Goal: Book appointment/travel/reservation

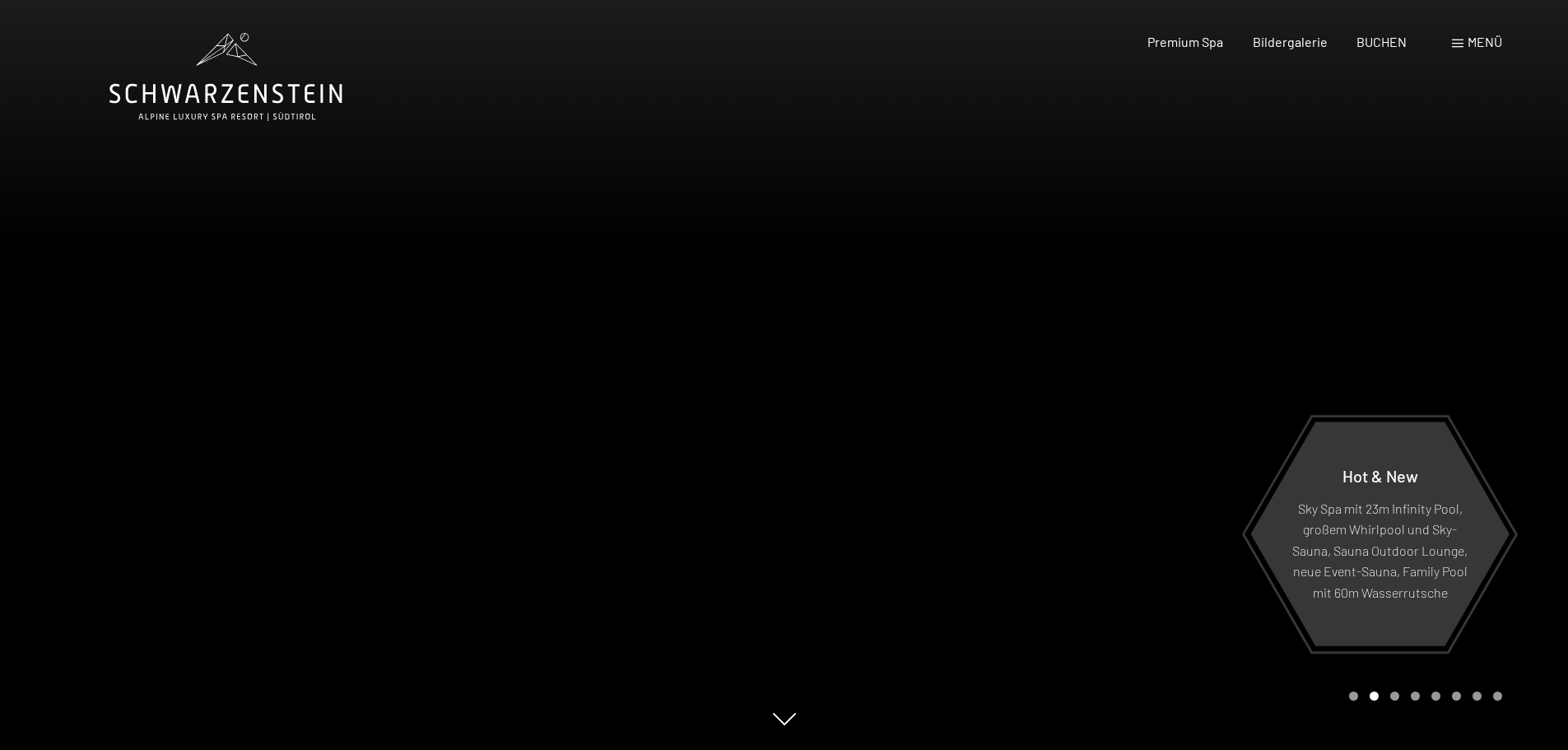
click at [1474, 42] on span "Menü" at bounding box center [1485, 42] width 35 height 16
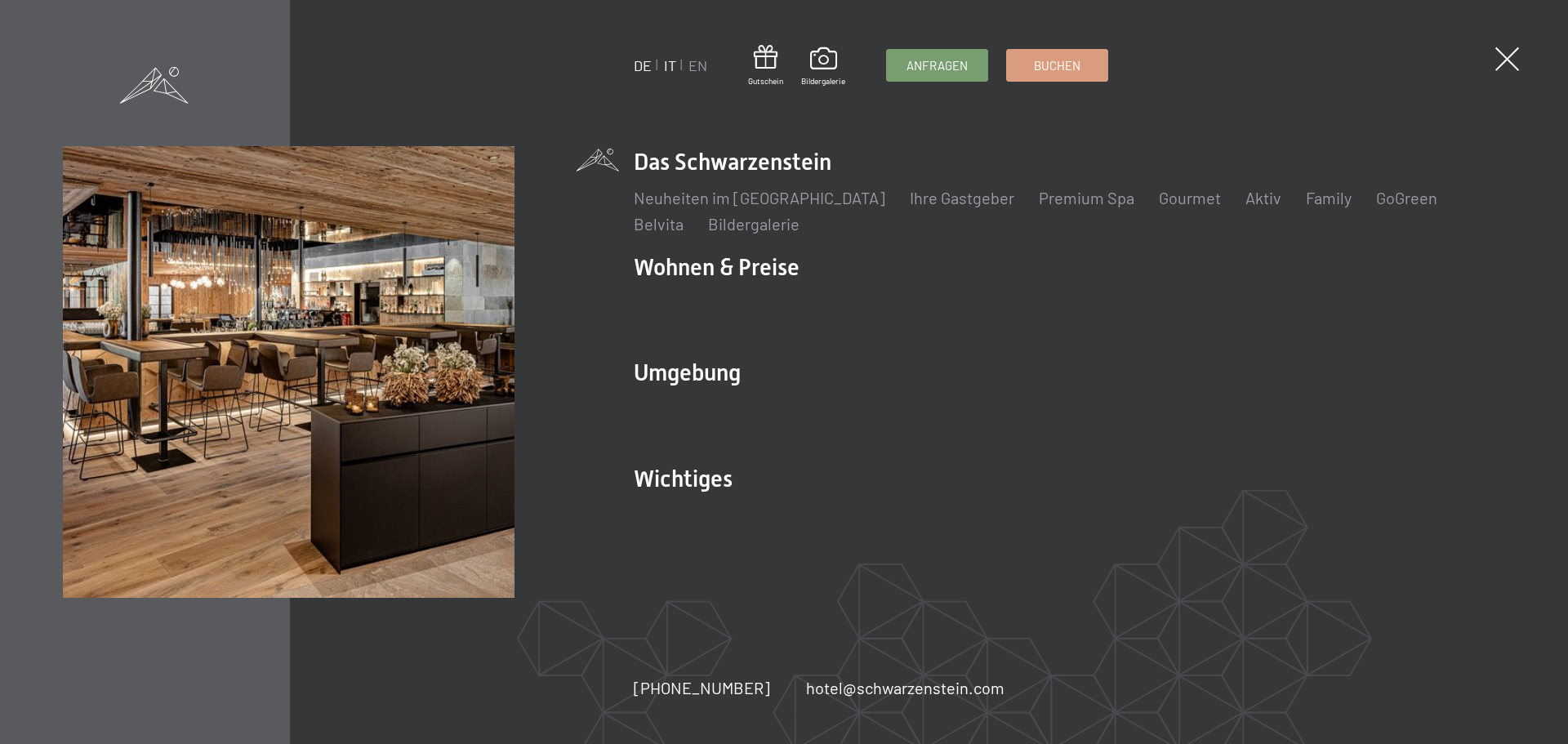
click at [671, 67] on link "IT" at bounding box center [670, 65] width 12 height 18
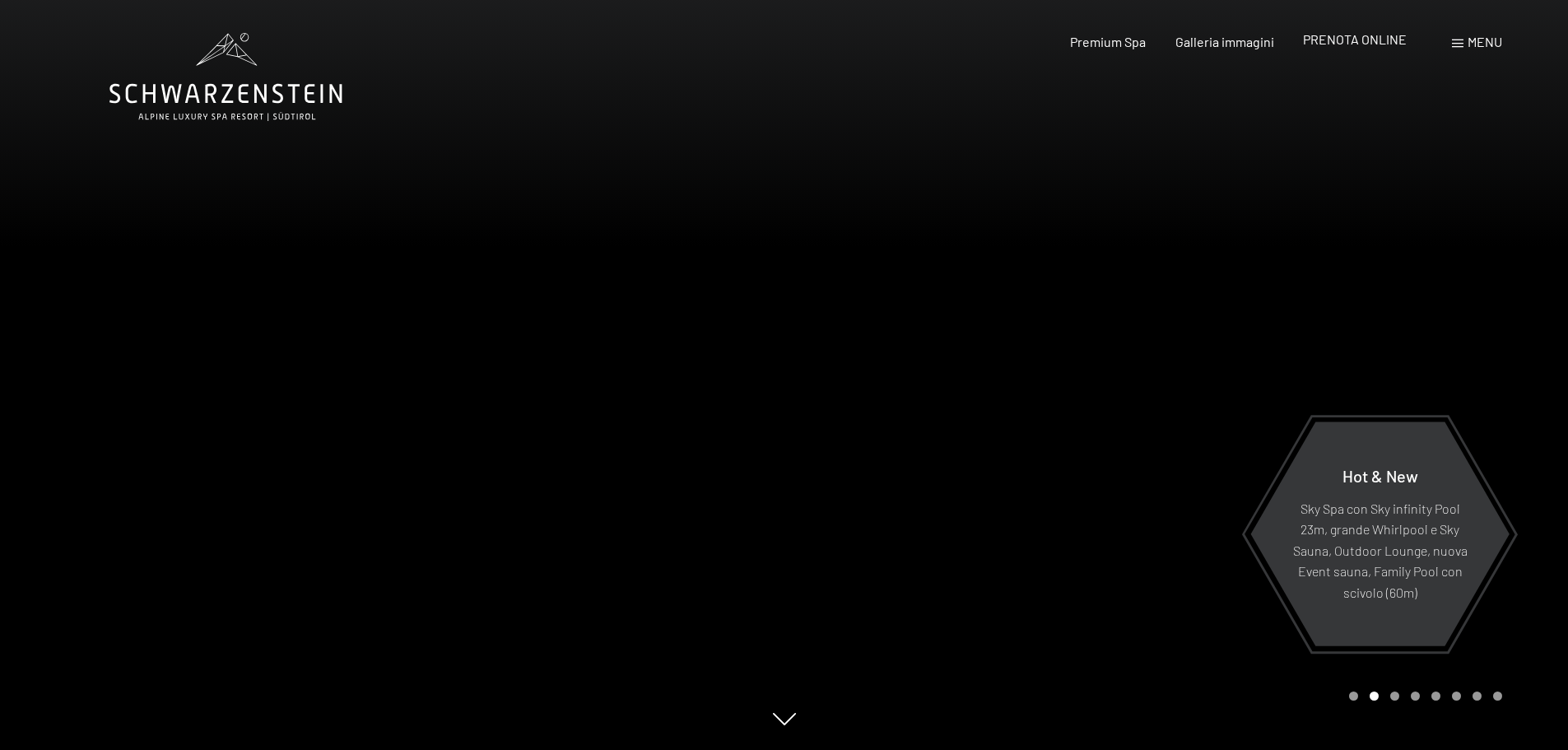
click at [1352, 37] on span "PRENOTA ONLINE" at bounding box center [1354, 40] width 104 height 16
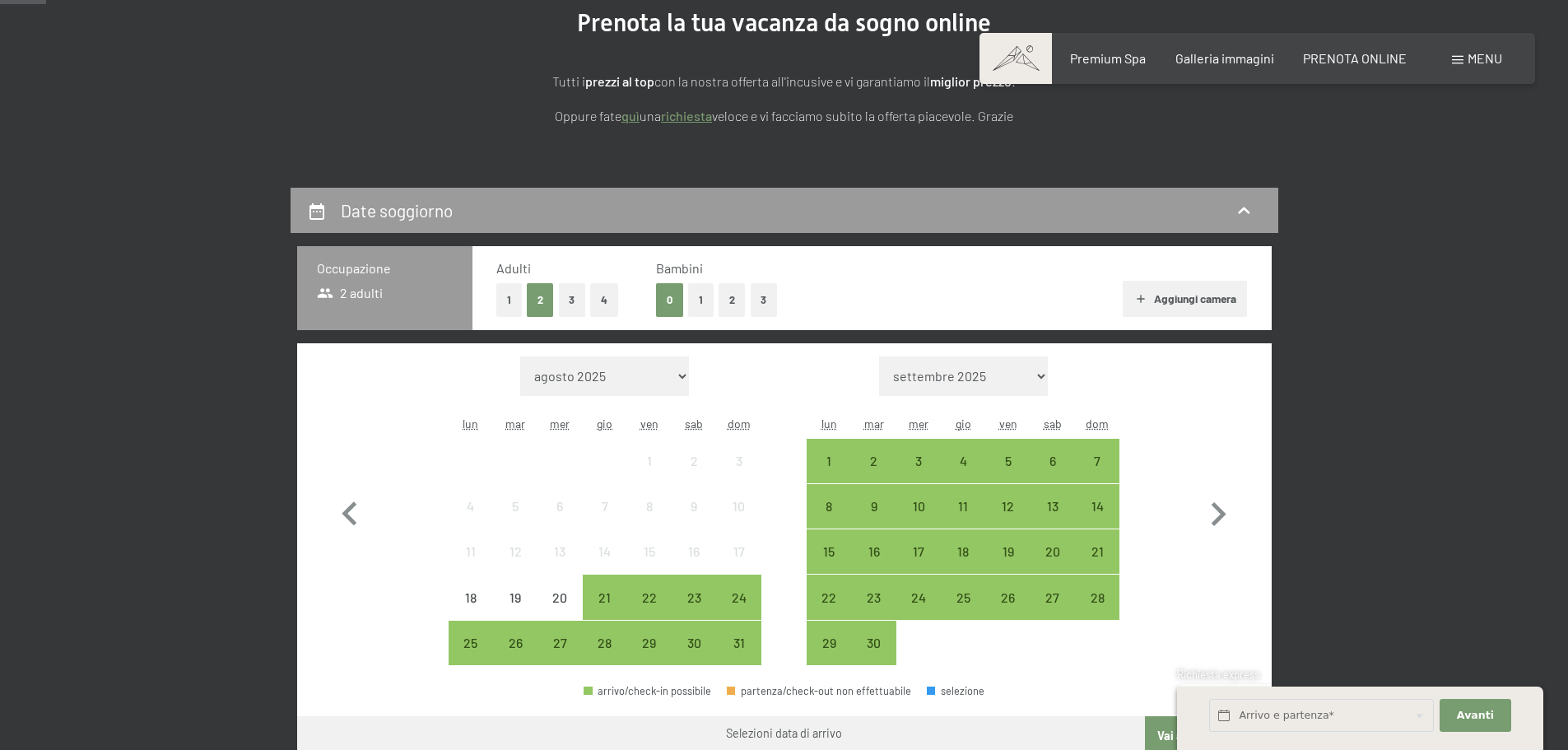
scroll to position [247, 0]
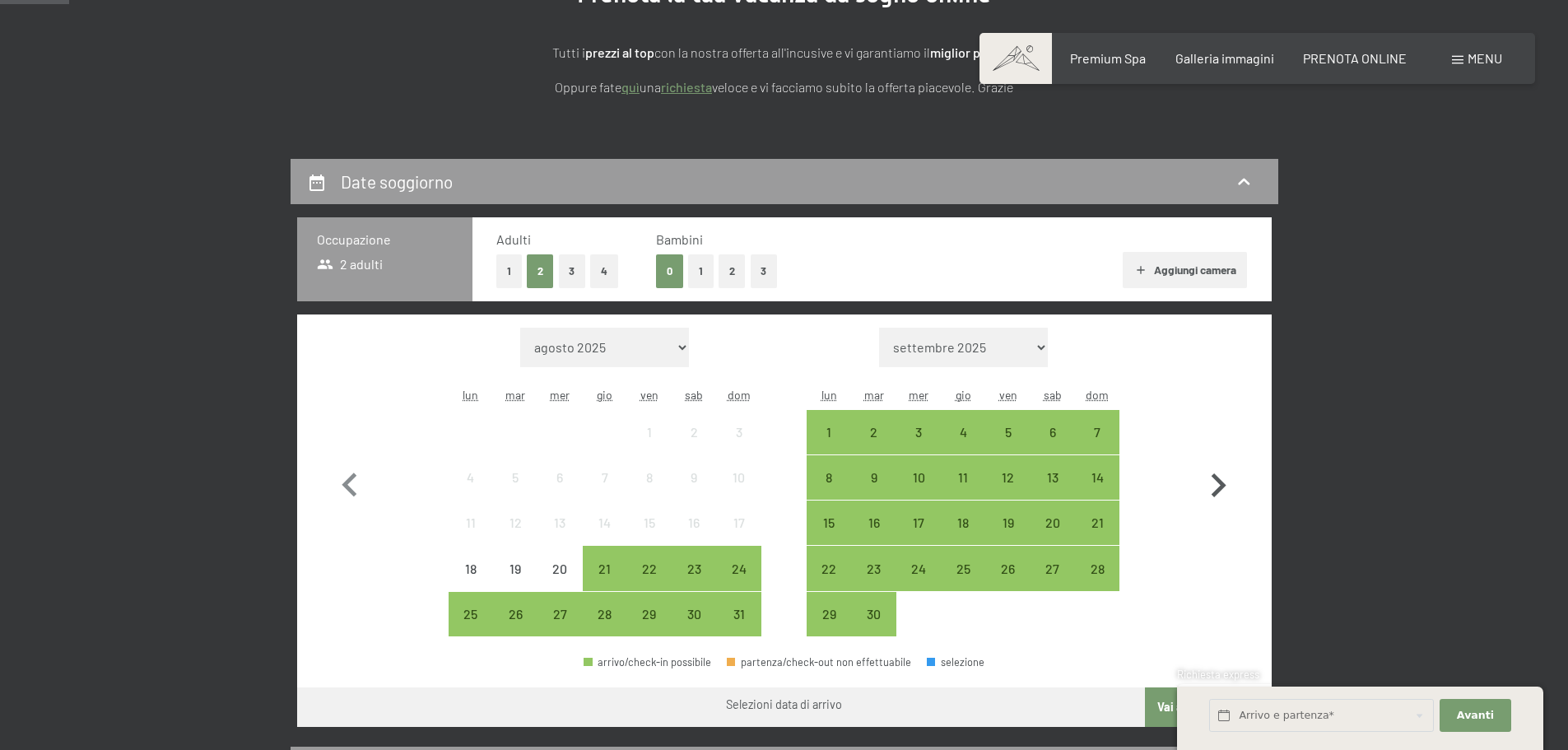
click at [1220, 477] on icon "button" at bounding box center [1219, 486] width 47 height 47
select select "2025-09-01"
select select "2025-10-01"
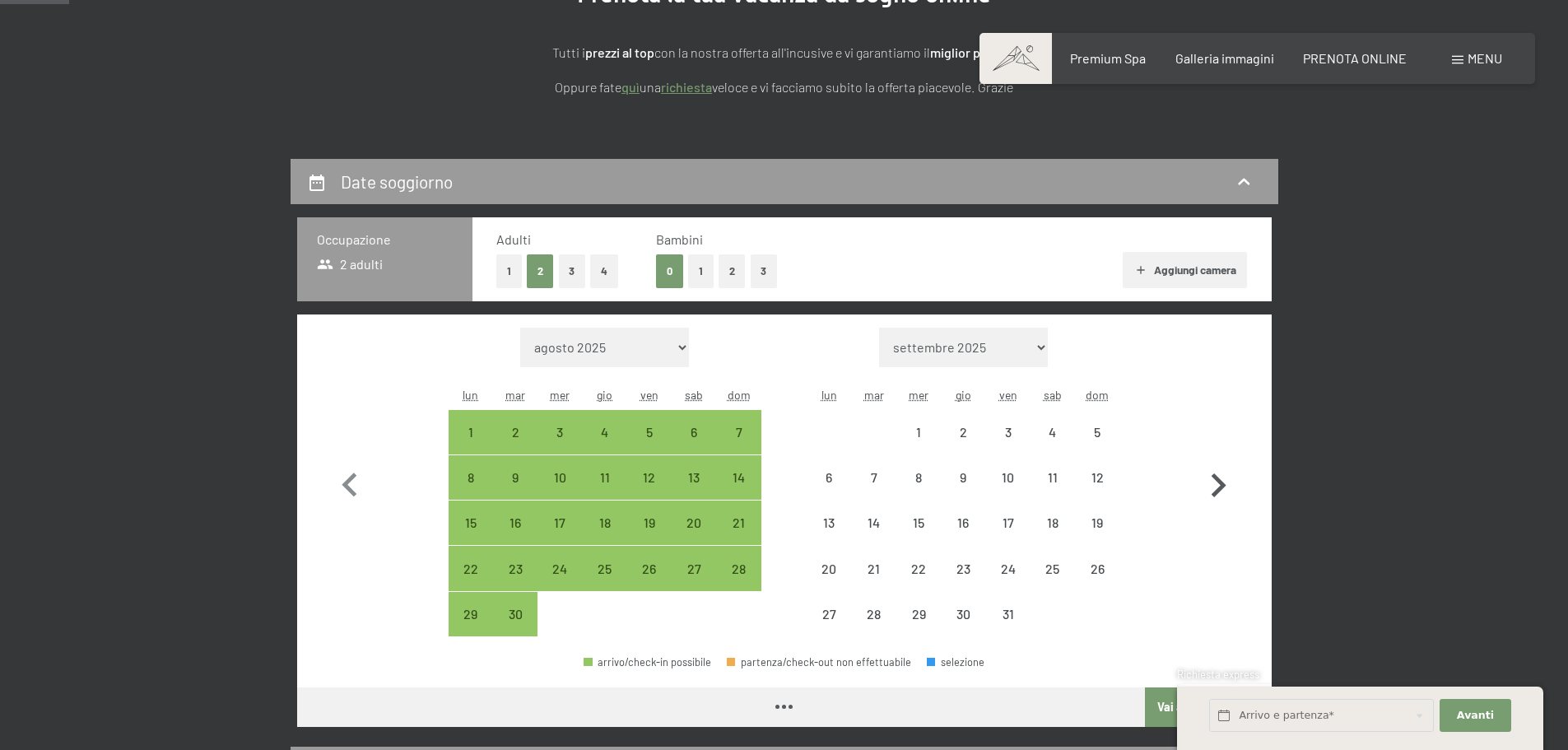
click at [1220, 477] on icon "button" at bounding box center [1219, 486] width 47 height 47
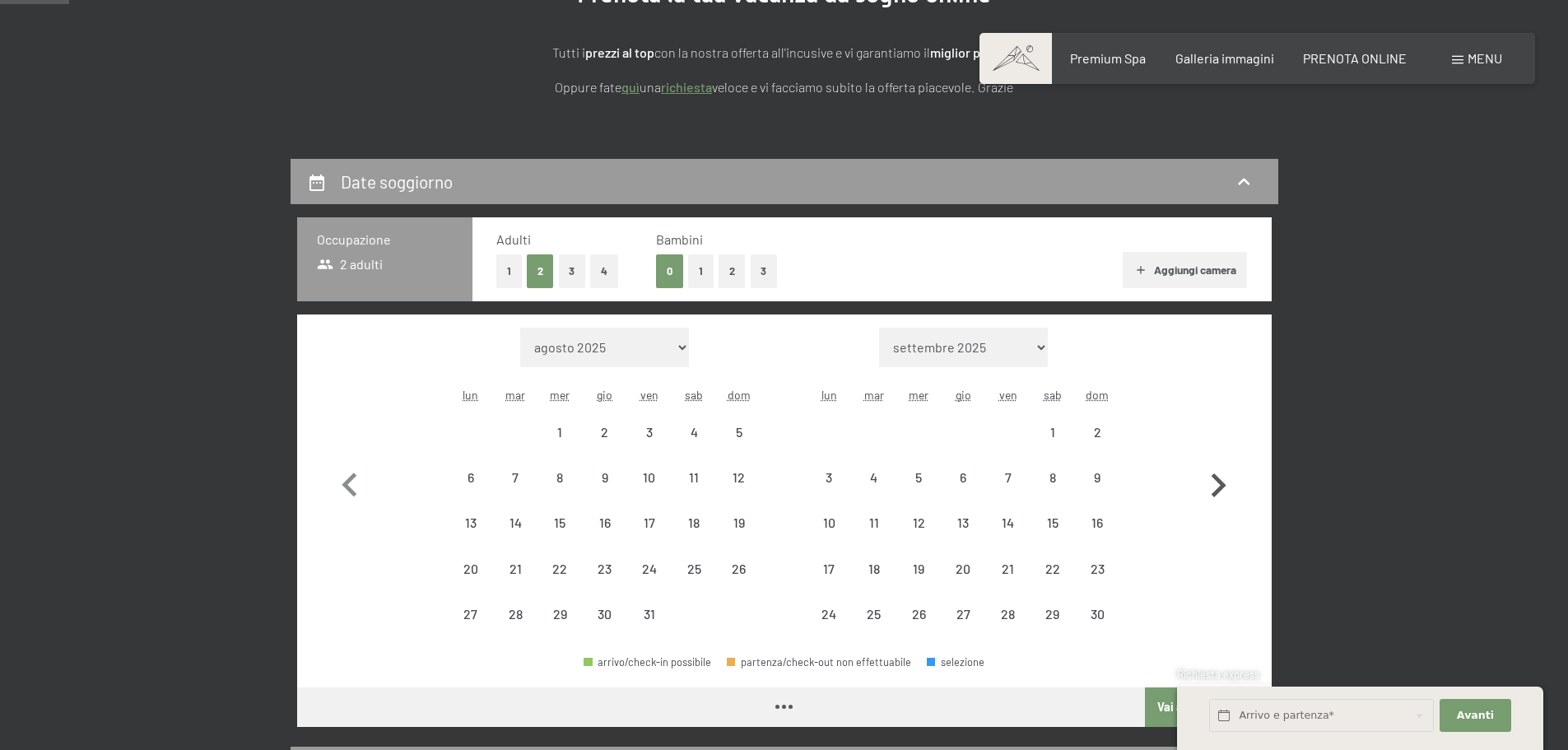
select select "2025-10-01"
select select "2025-11-01"
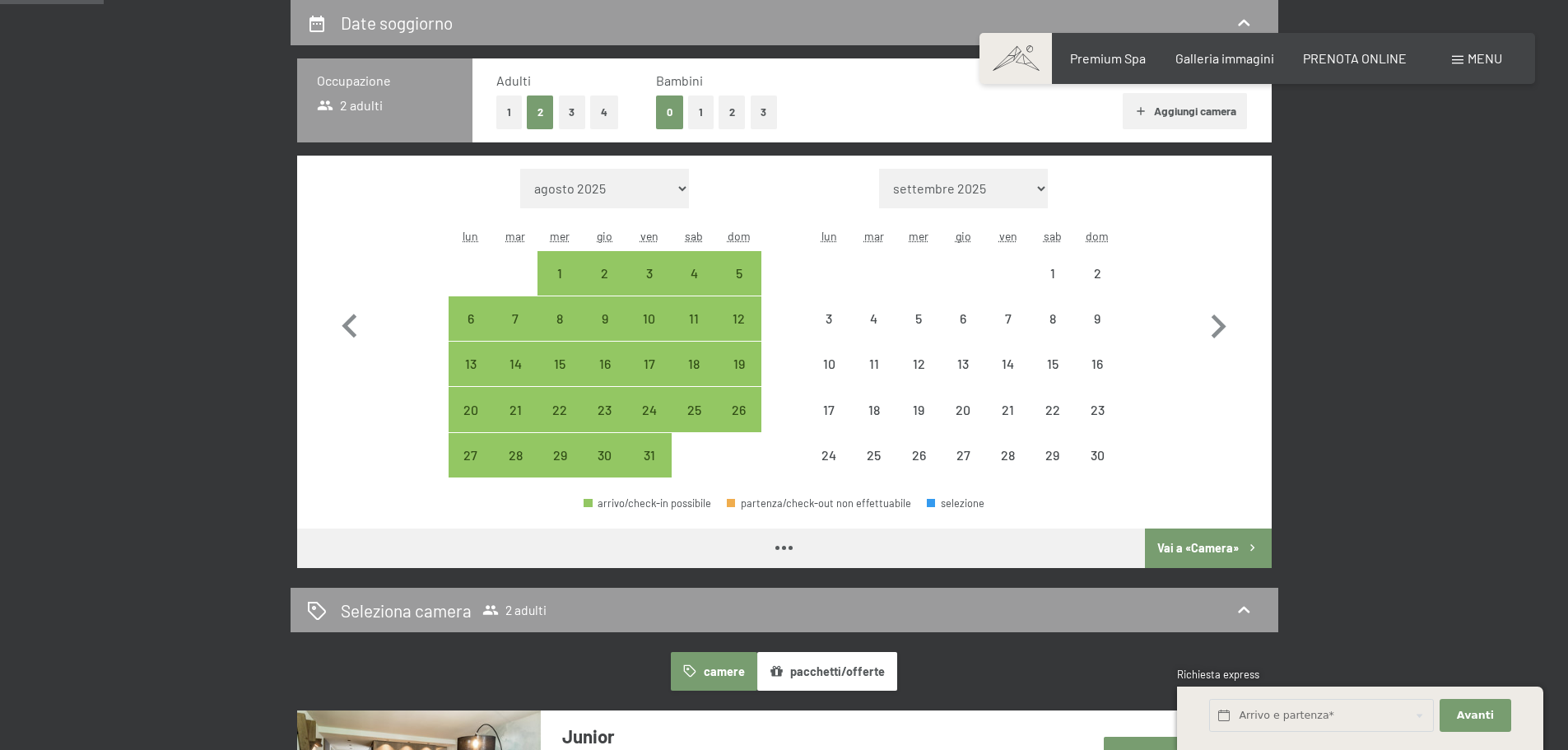
scroll to position [412, 0]
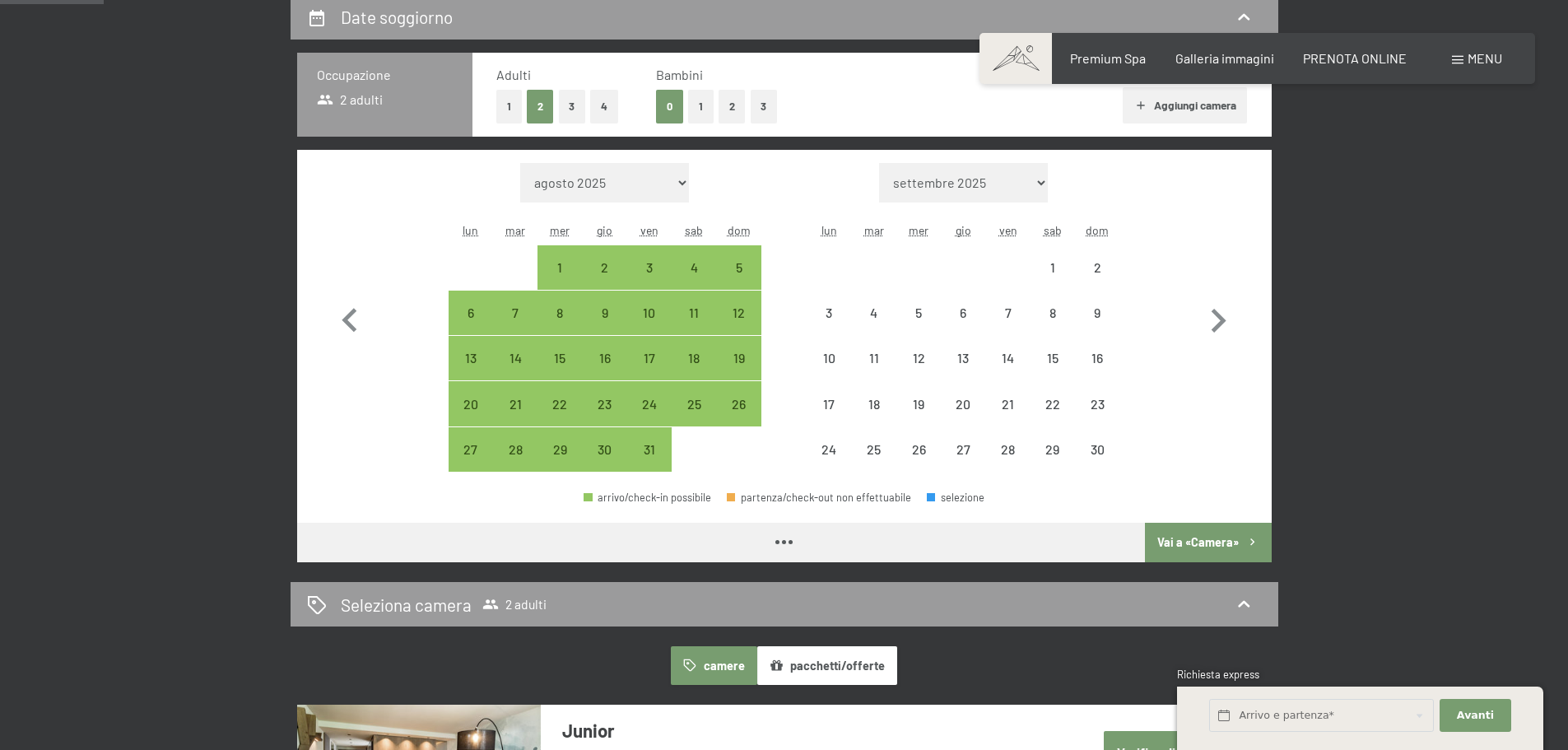
select select "2025-10-01"
select select "2025-11-01"
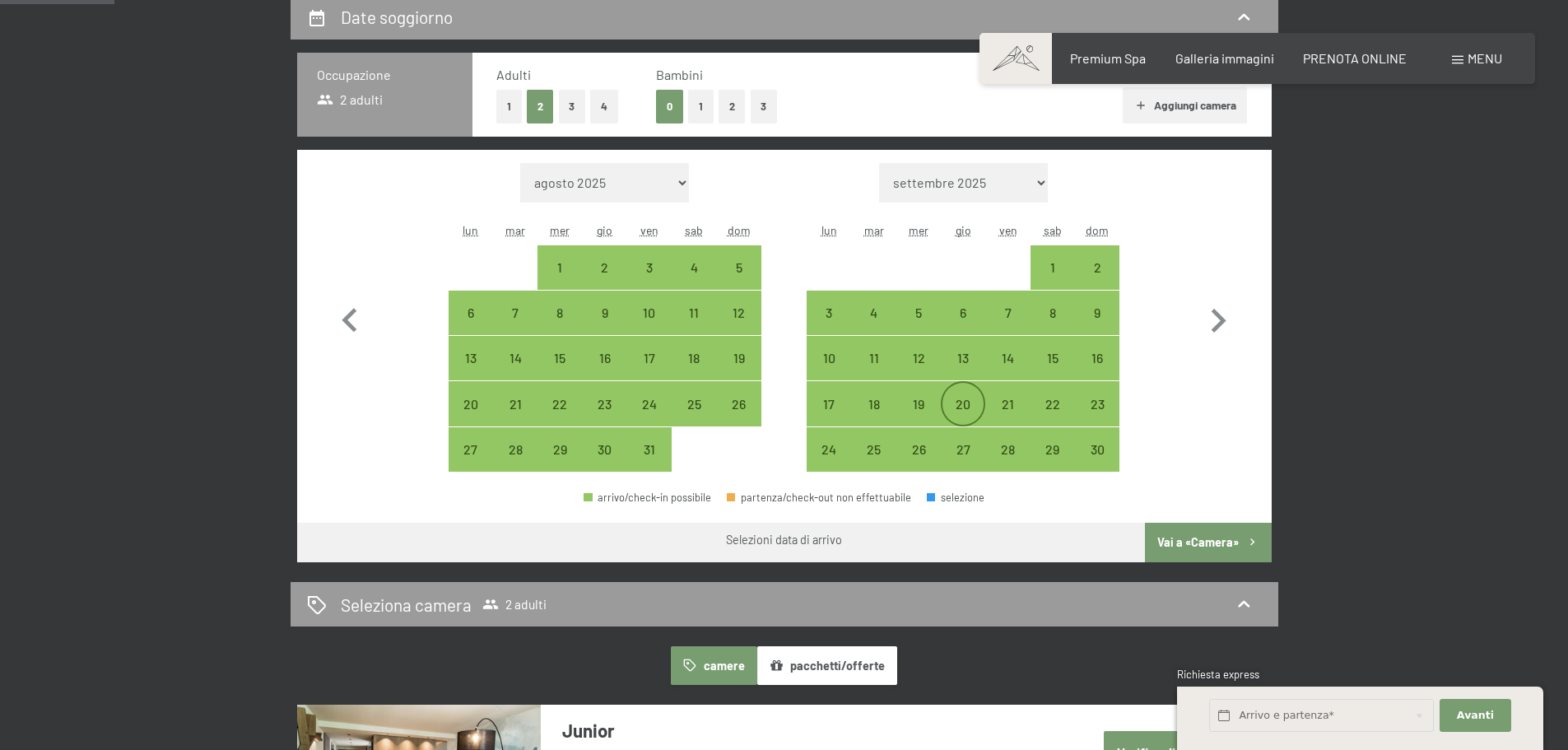
click at [969, 408] on div "20" at bounding box center [964, 419] width 42 height 42
select select "2025-10-01"
select select "2025-11-01"
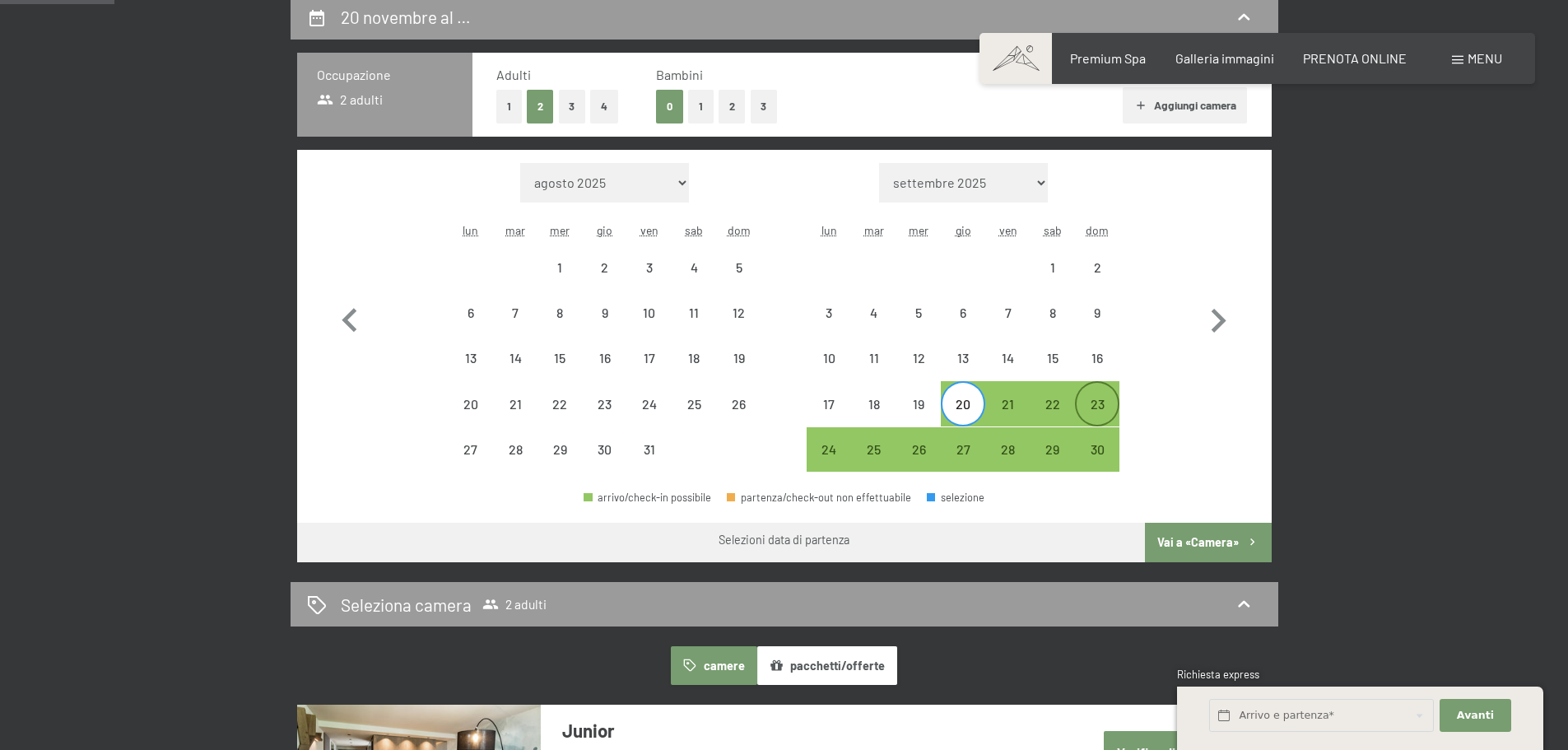
click at [1094, 409] on div "23" at bounding box center [1098, 419] width 42 height 42
select select "2025-10-01"
select select "2025-11-01"
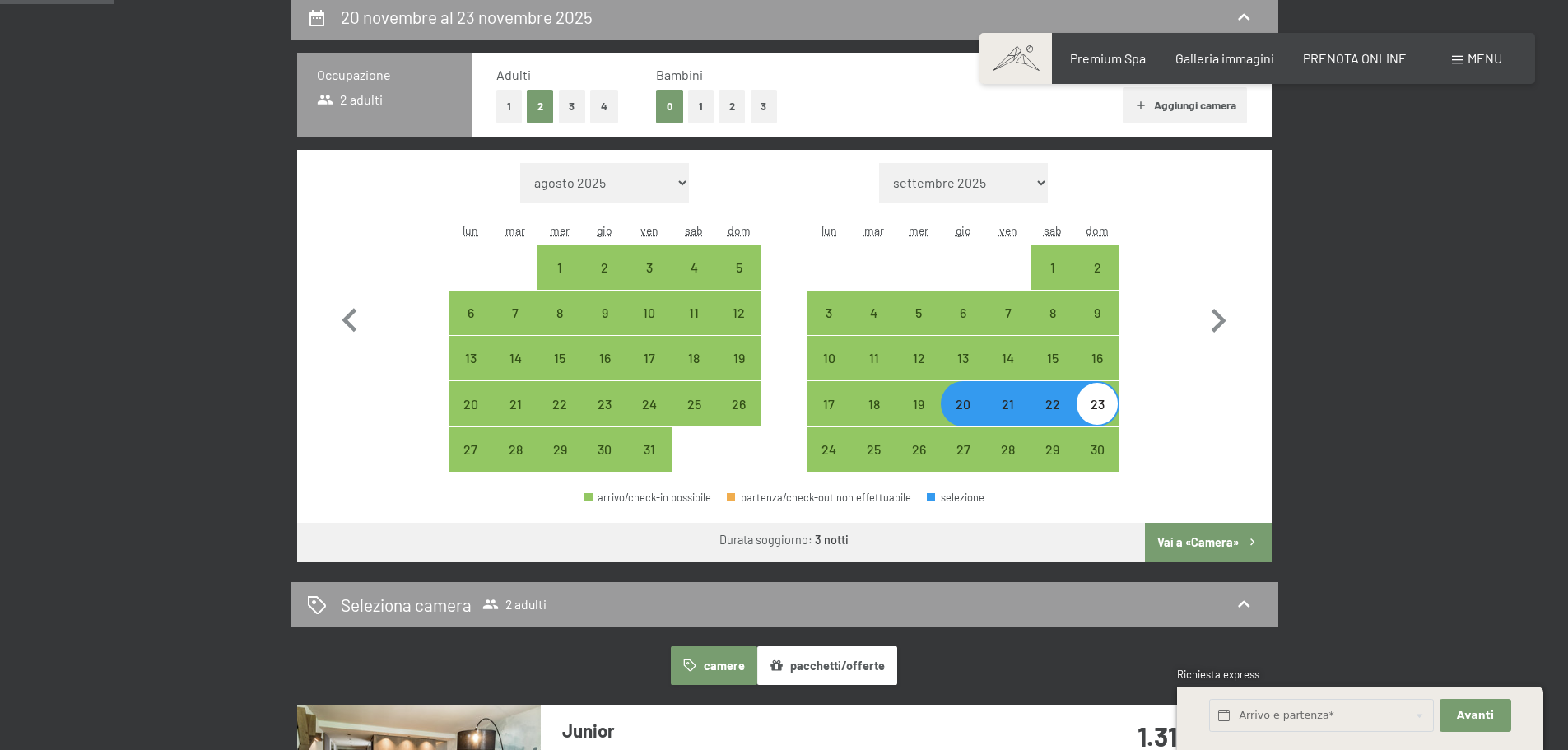
click at [1209, 537] on button "Vai a «Camera»" at bounding box center [1208, 542] width 126 height 40
select select "2025-10-01"
select select "2025-11-01"
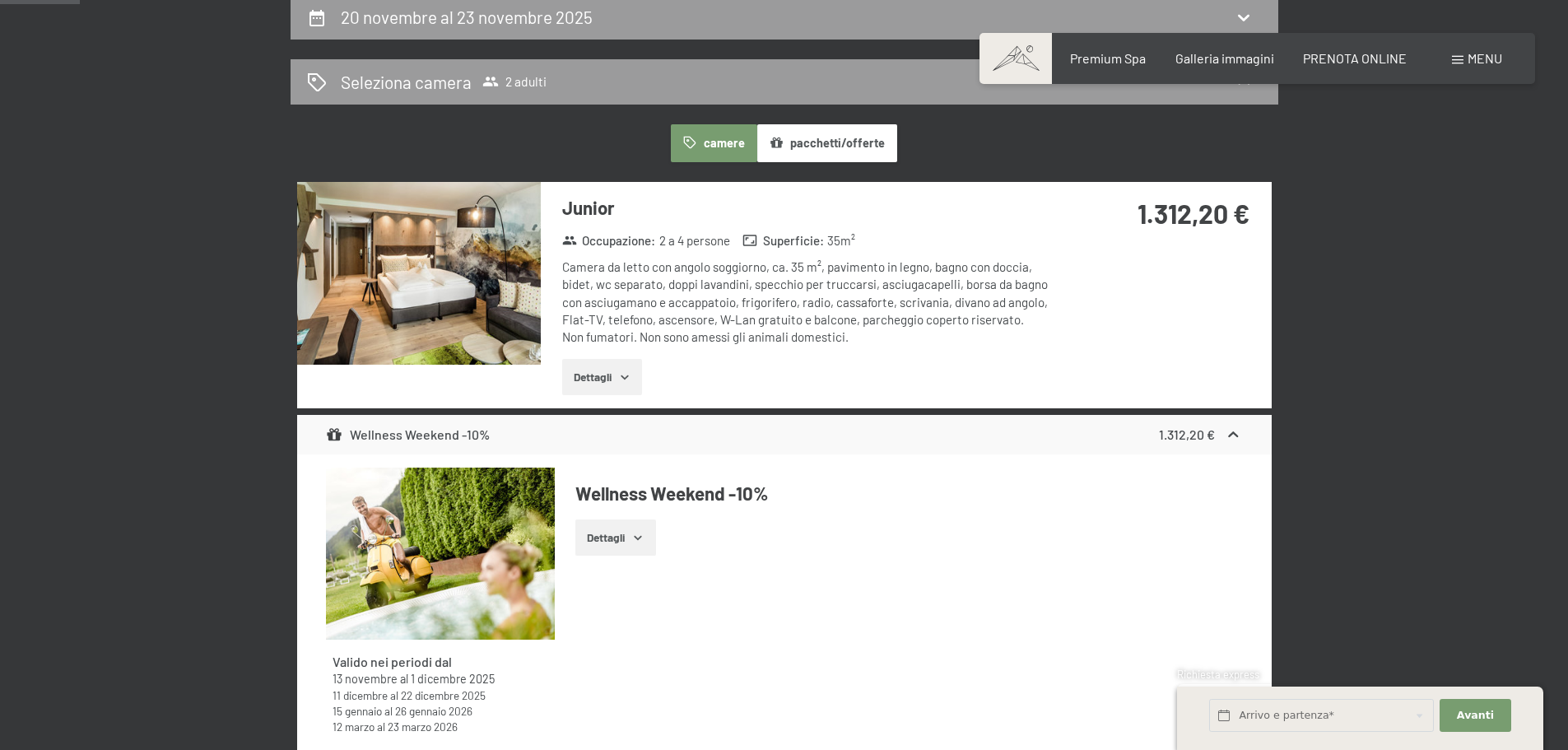
scroll to position [406, 0]
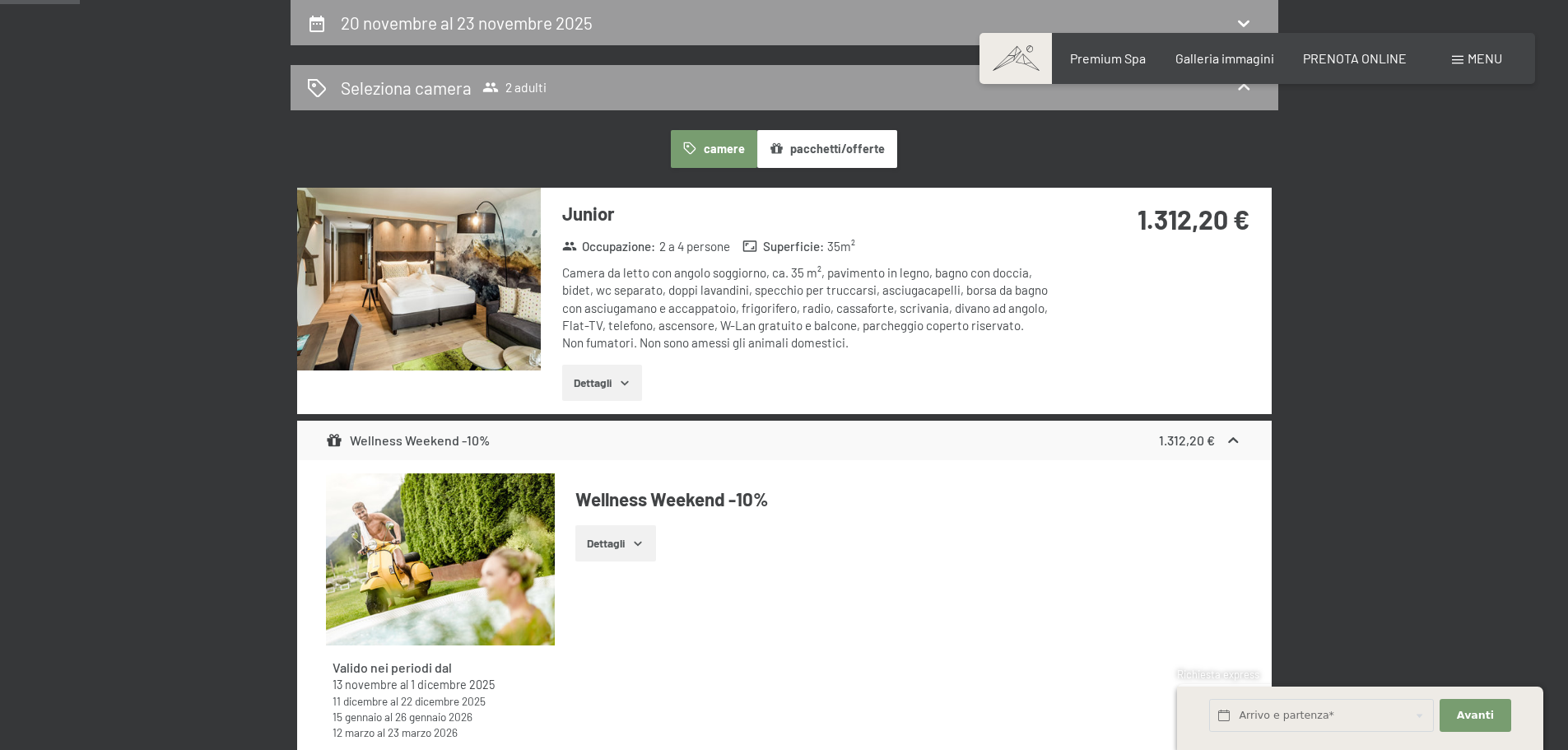
click at [485, 316] on img at bounding box center [418, 279] width 243 height 183
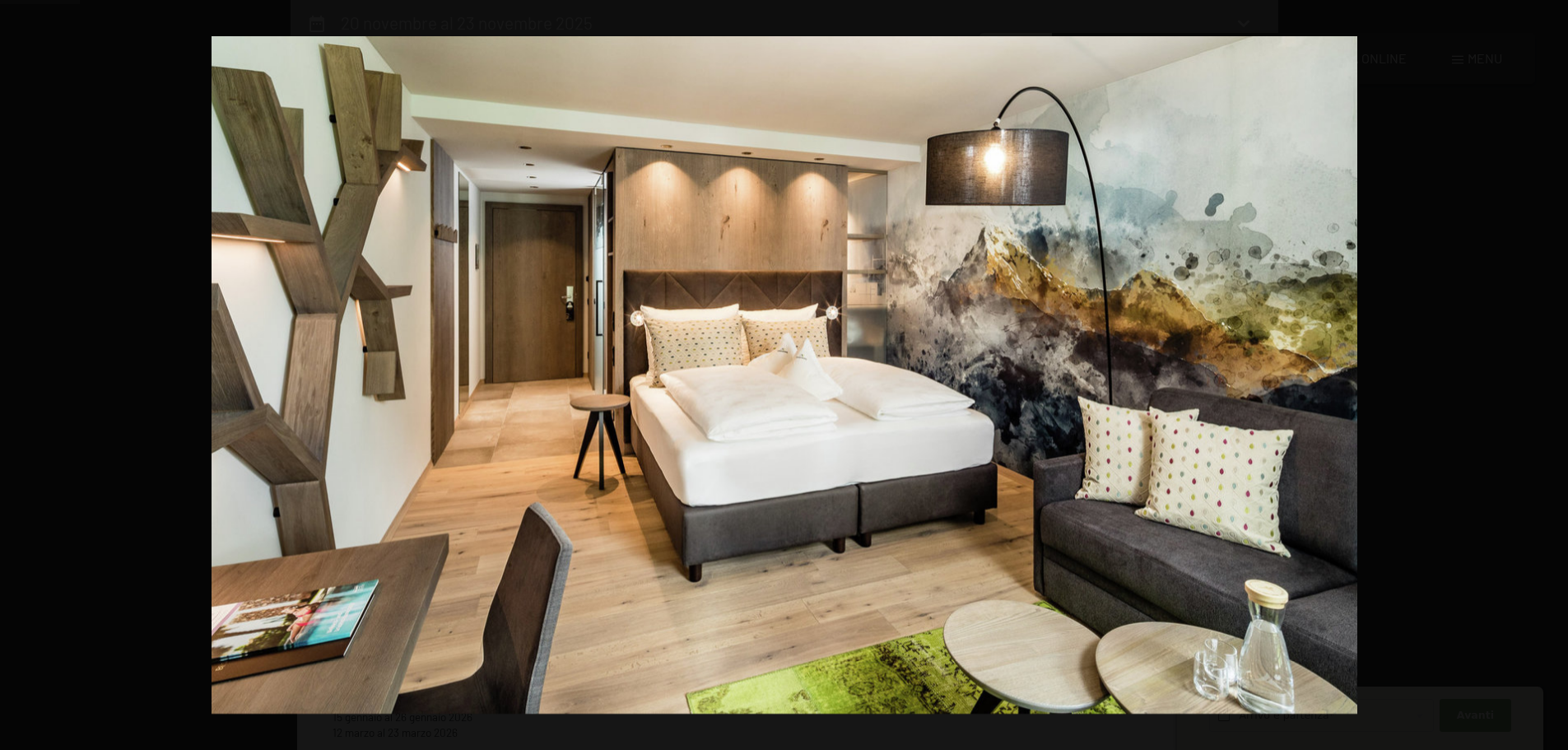
click at [1544, 374] on button "button" at bounding box center [1539, 375] width 57 height 82
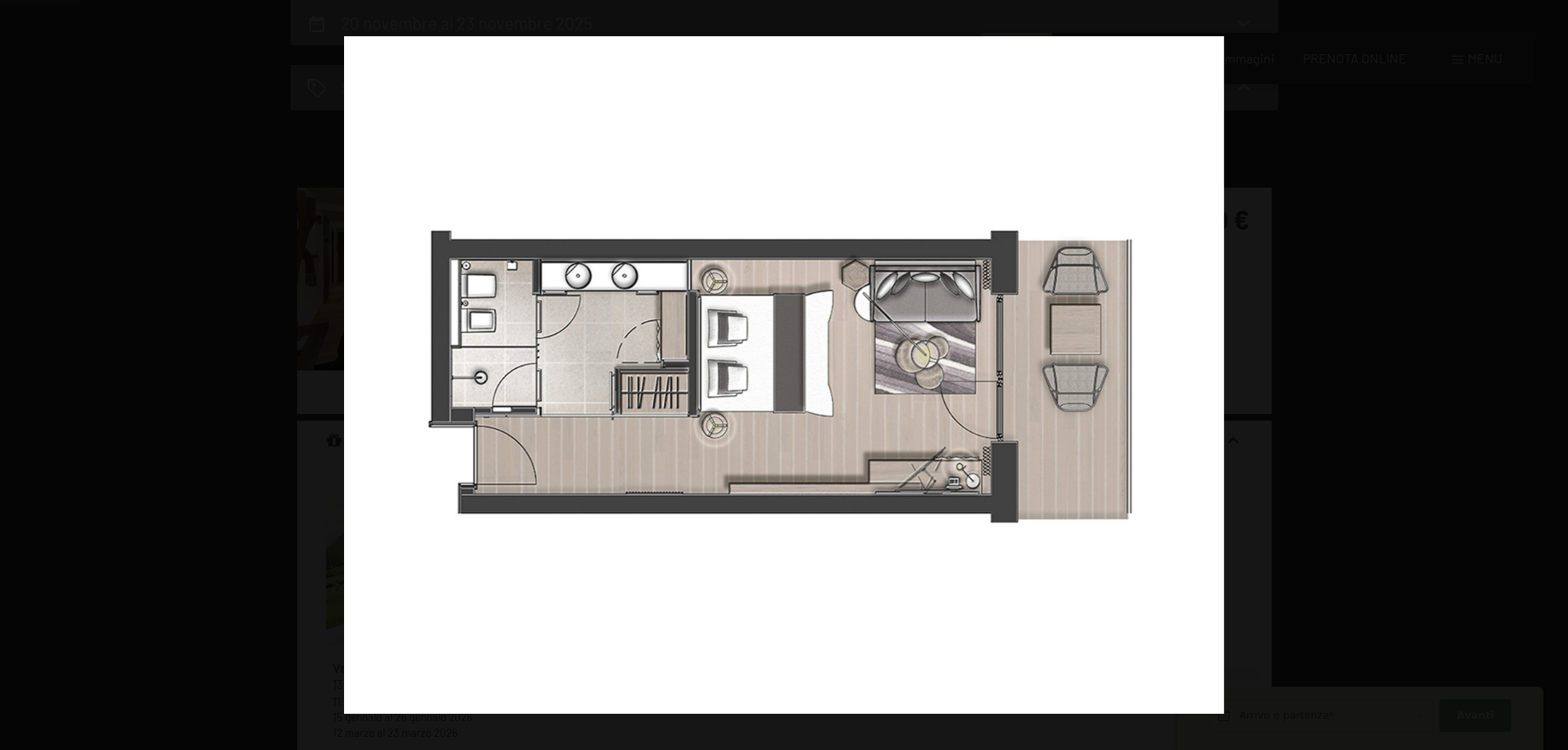
click at [1544, 374] on button "button" at bounding box center [1539, 375] width 57 height 82
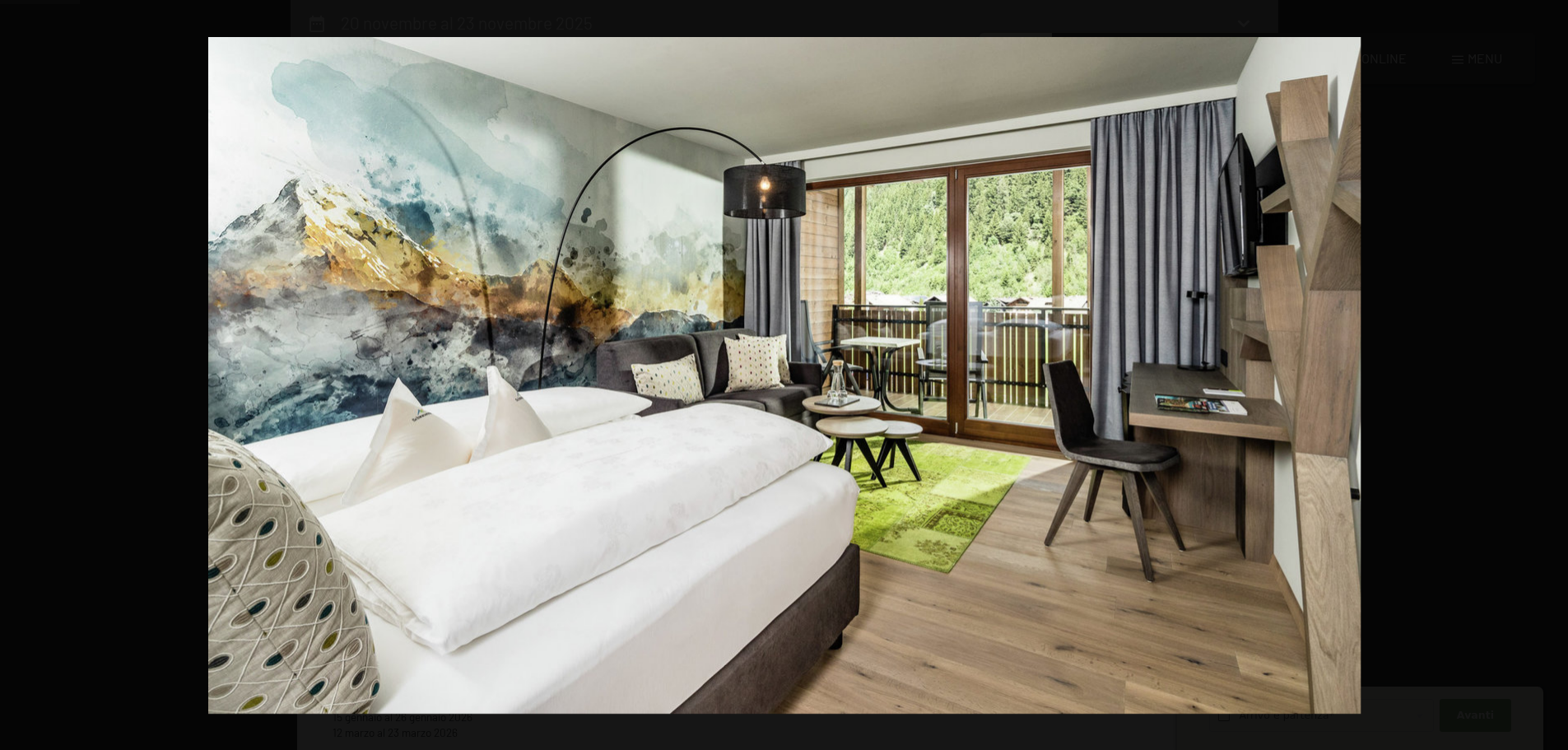
click at [1544, 374] on button "button" at bounding box center [1539, 375] width 57 height 82
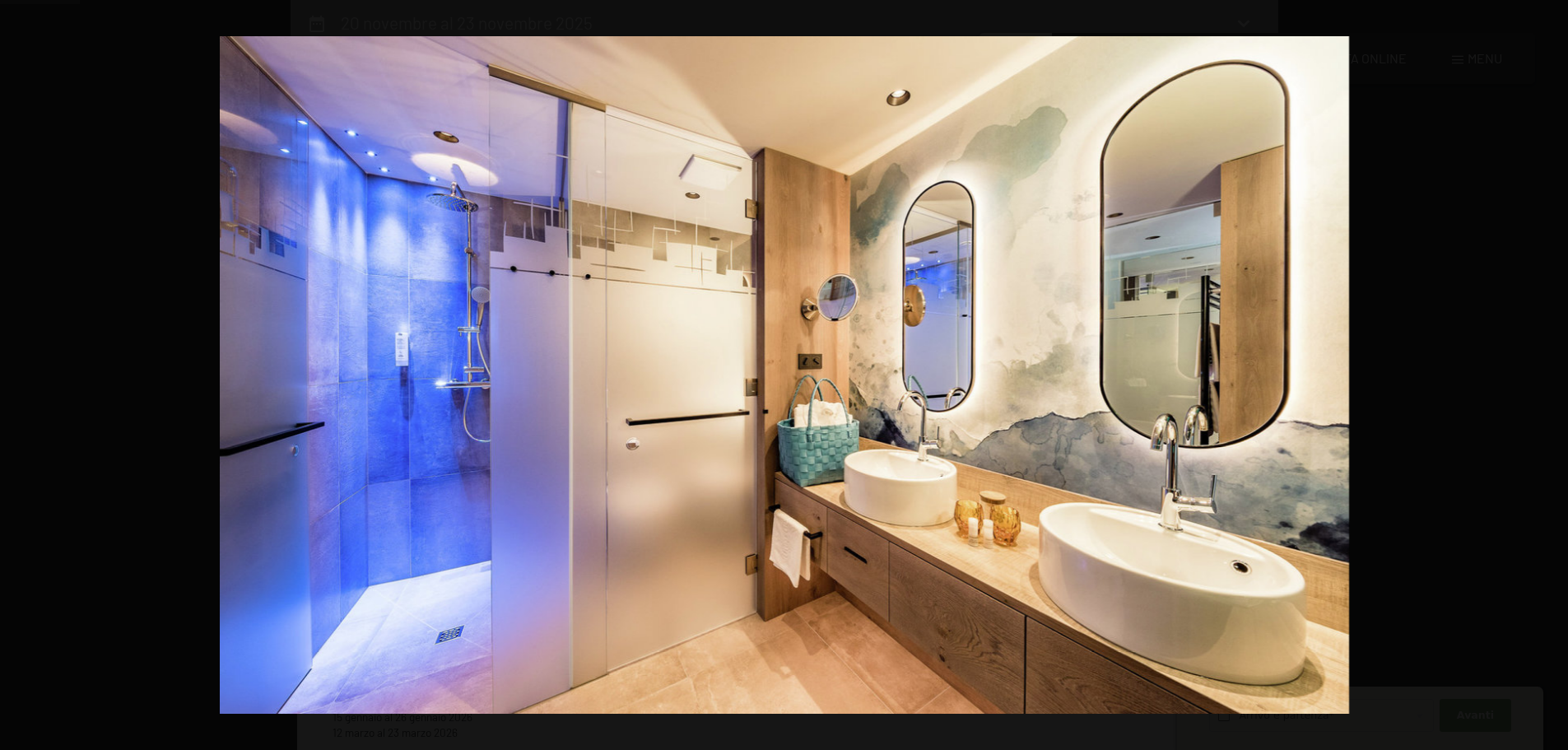
click at [1544, 374] on button "button" at bounding box center [1539, 375] width 57 height 82
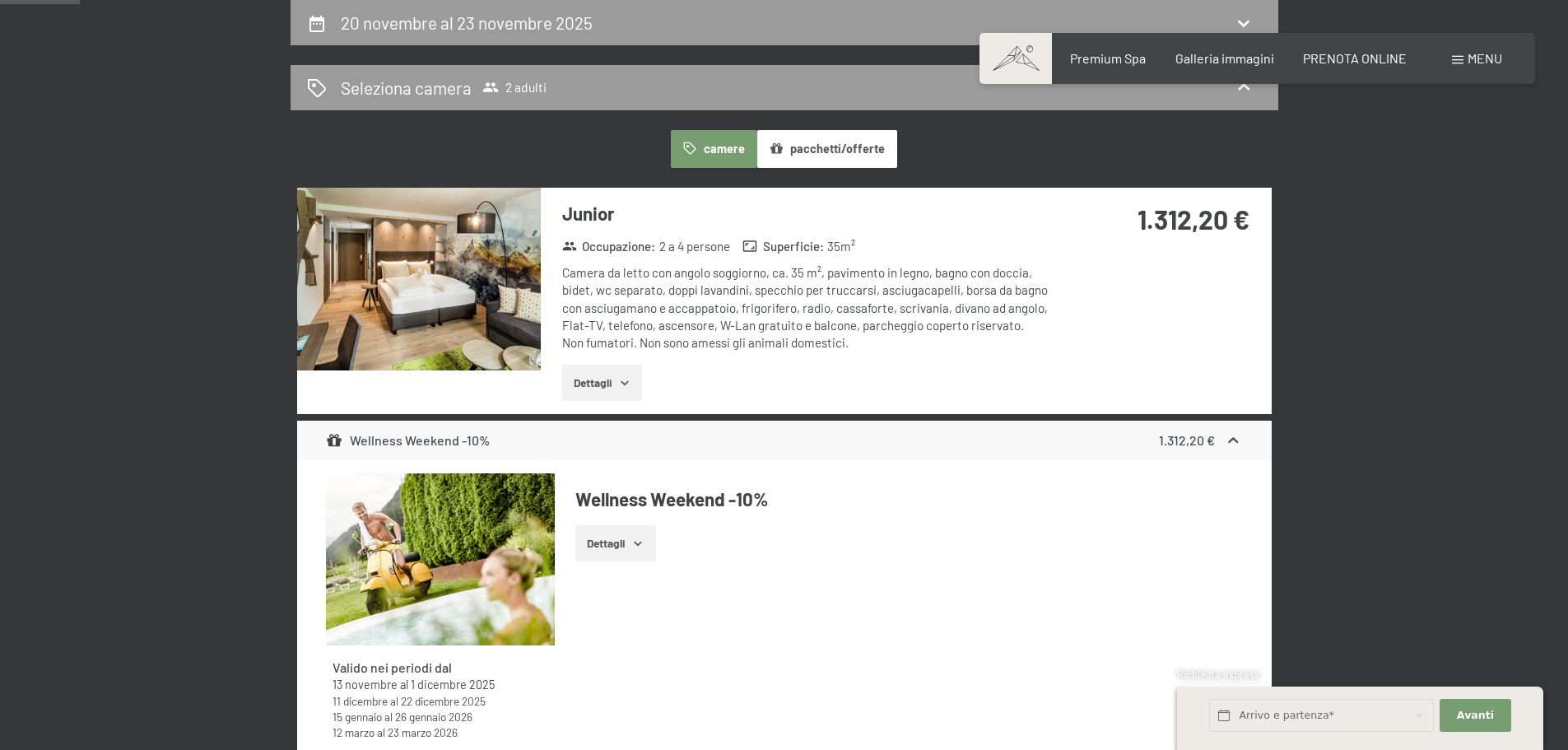
click at [0, 0] on button "button" at bounding box center [0, 0] width 0 height 0
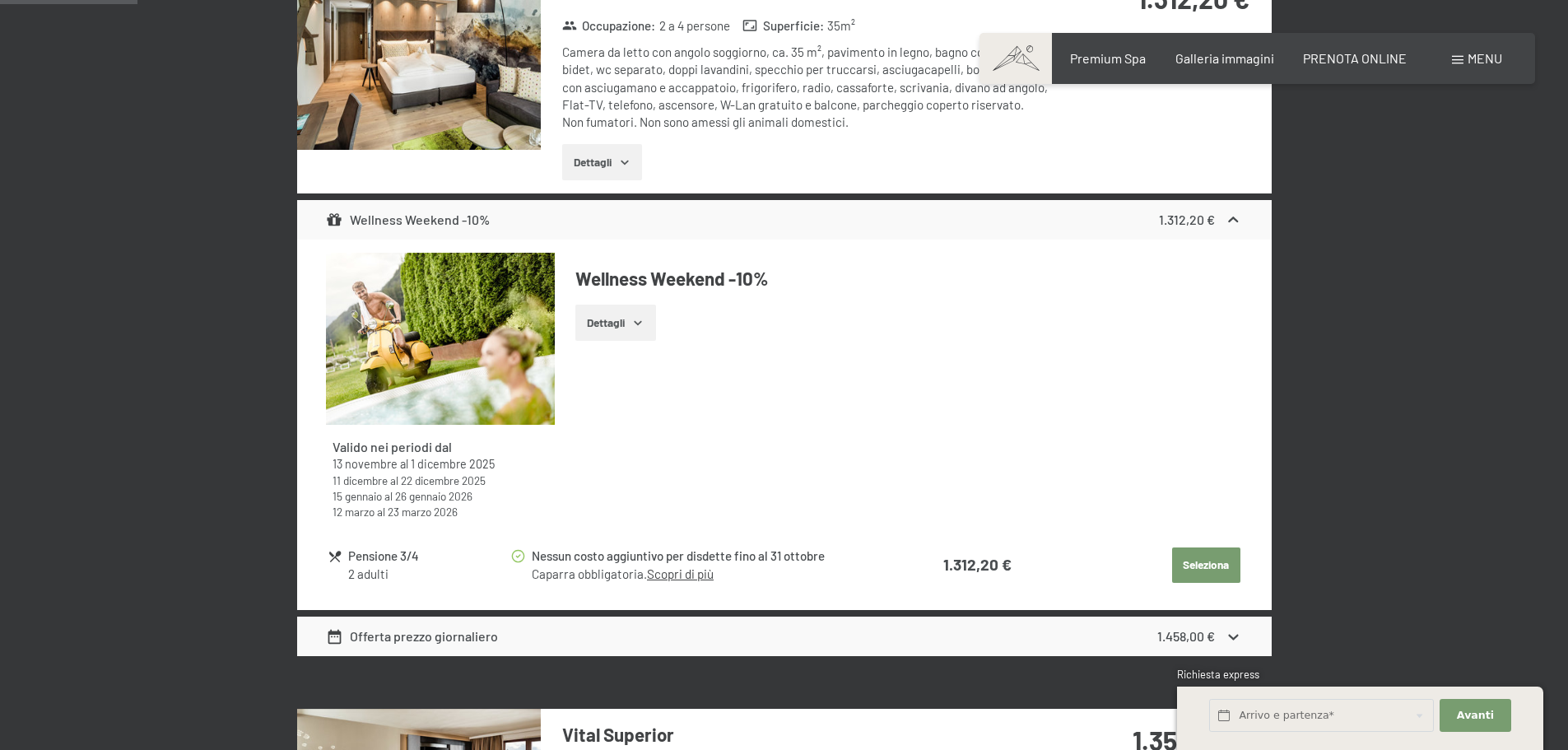
scroll to position [653, 0]
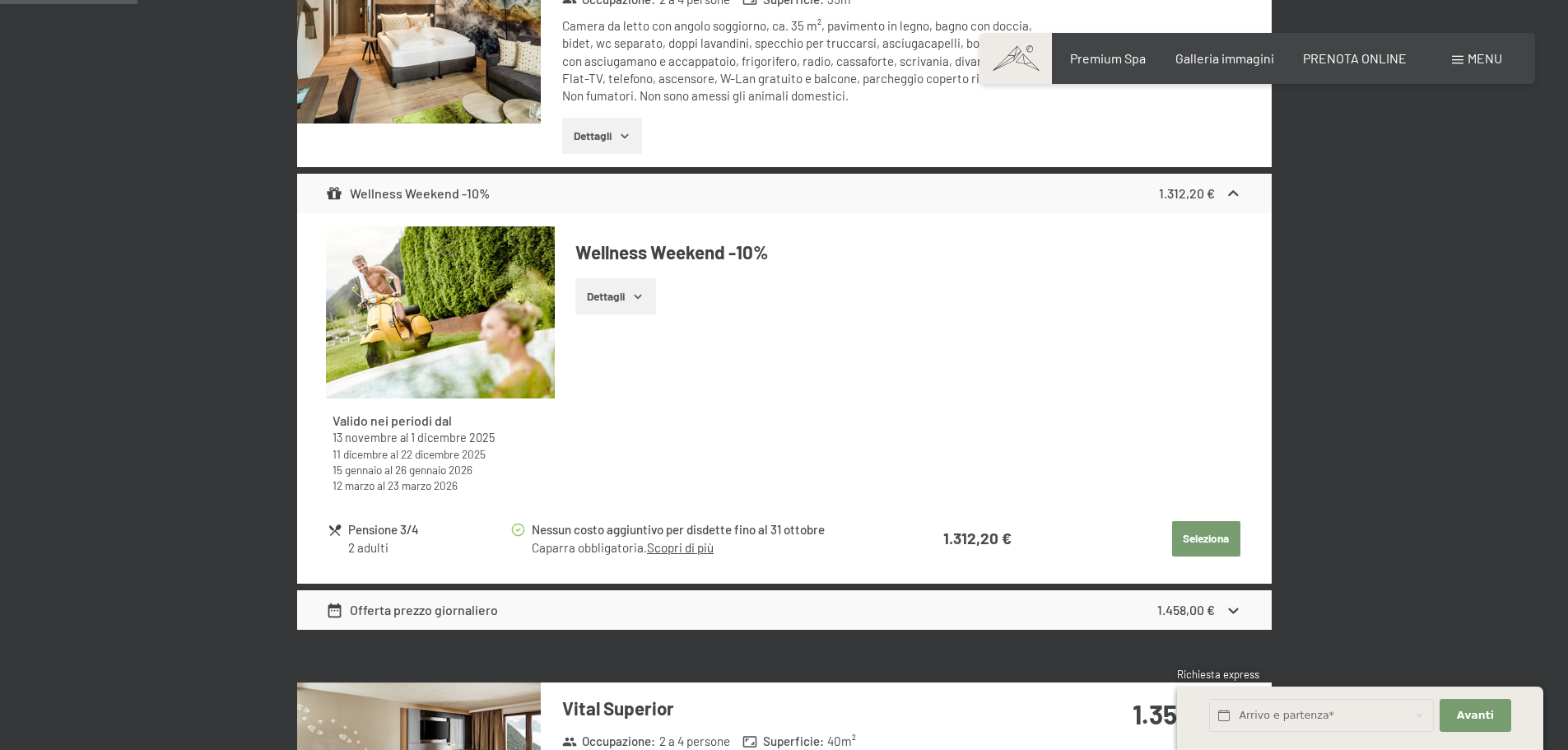
click at [650, 295] on button "Dettagli" at bounding box center [615, 296] width 80 height 37
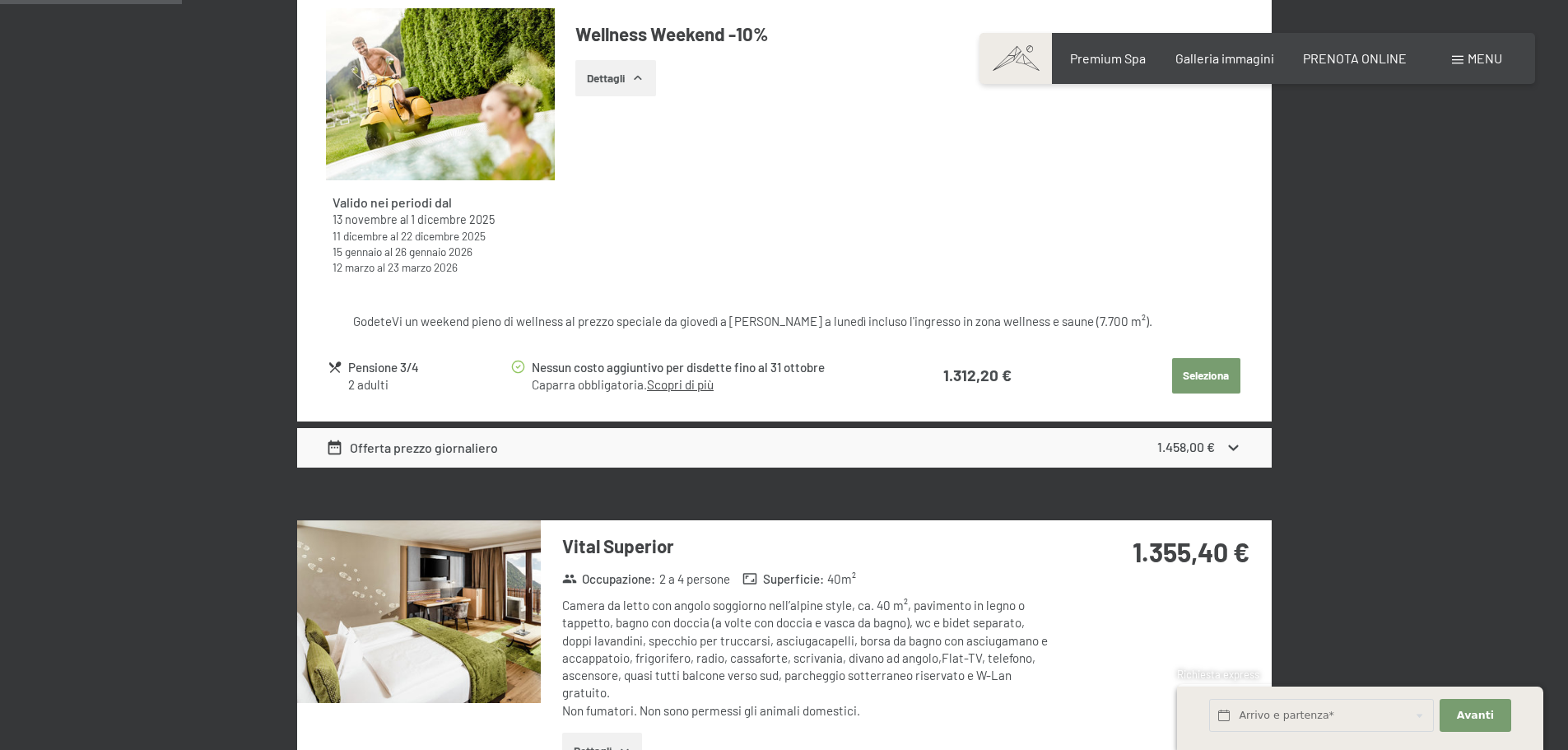
scroll to position [900, 0]
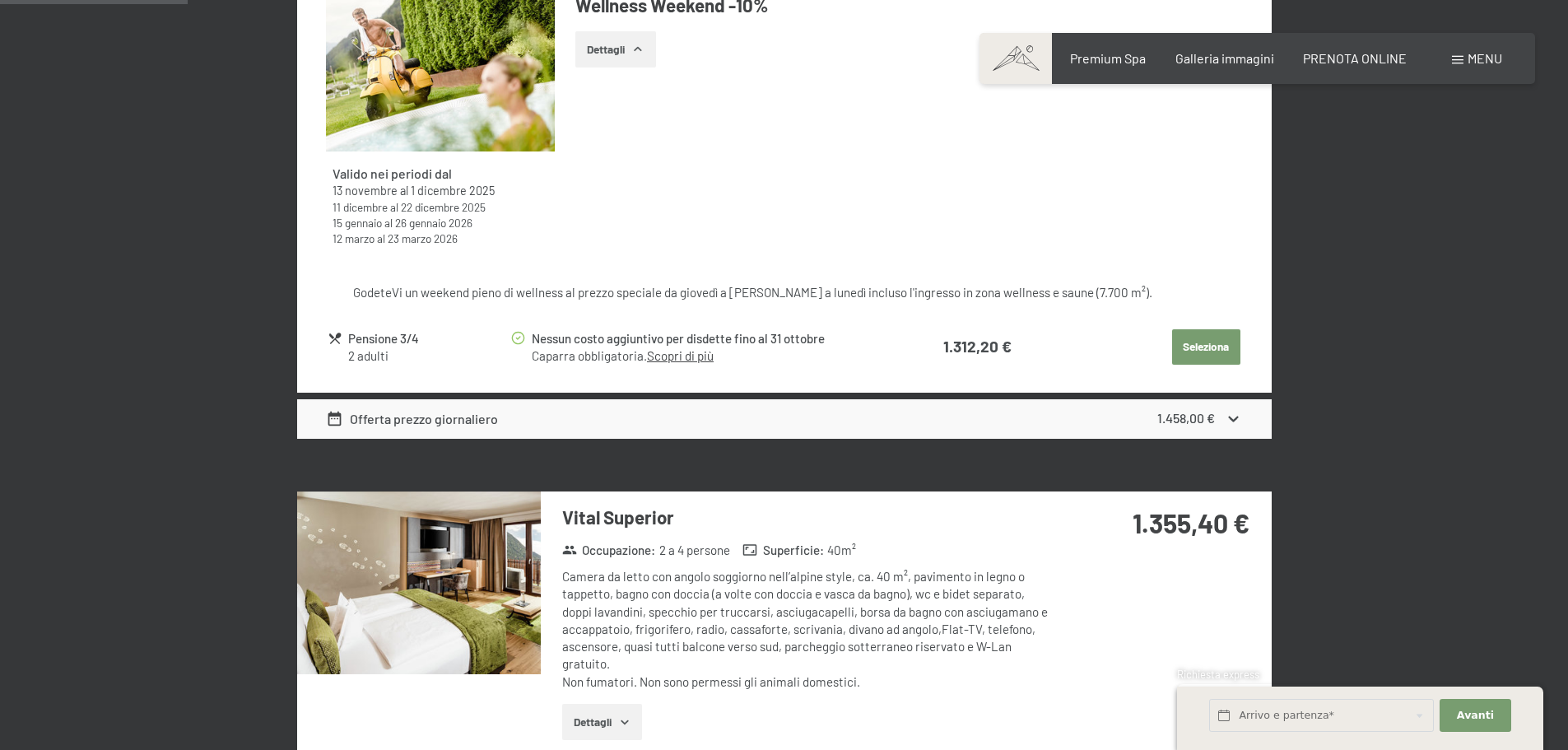
click at [1224, 343] on button "Seleziona" at bounding box center [1206, 347] width 68 height 37
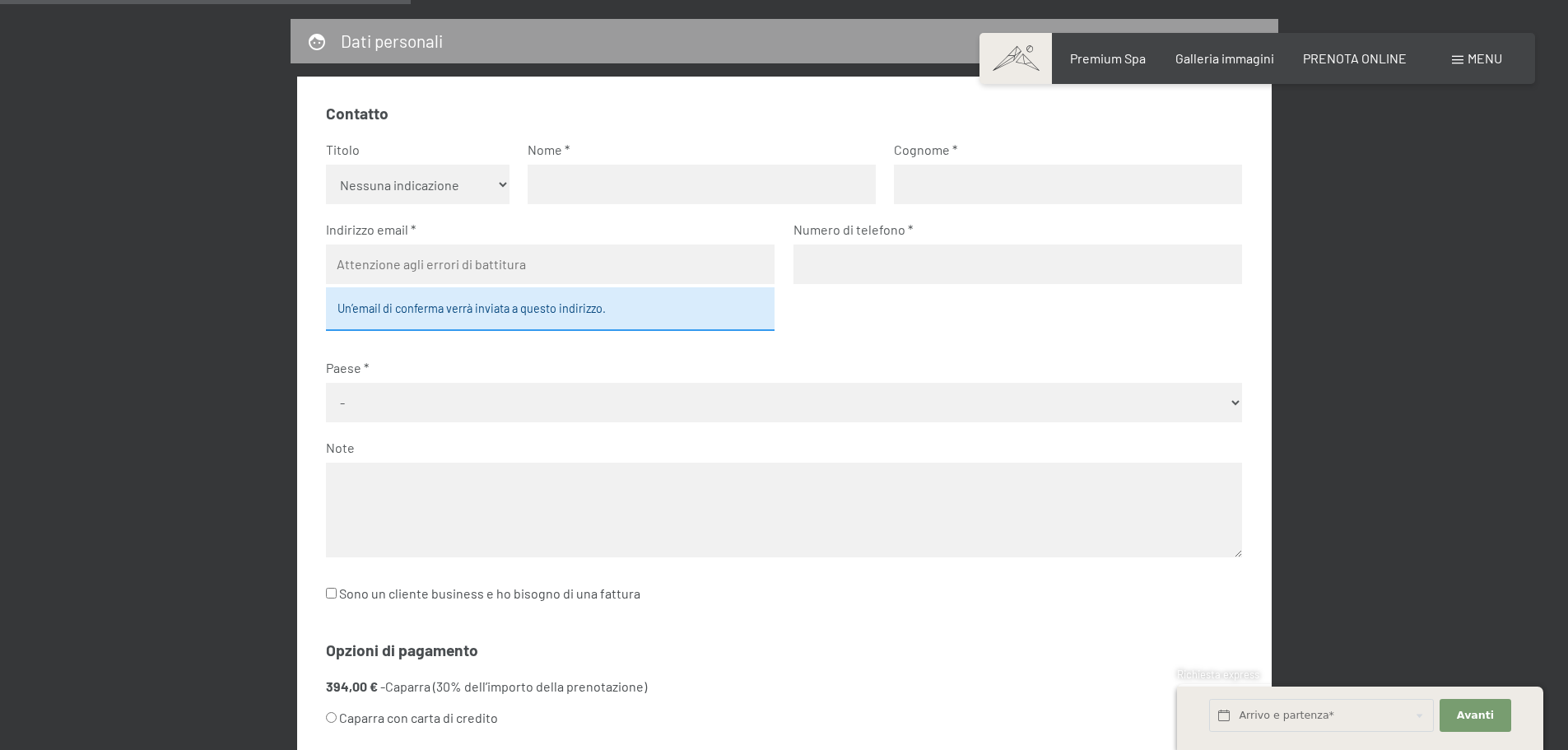
scroll to position [489, 0]
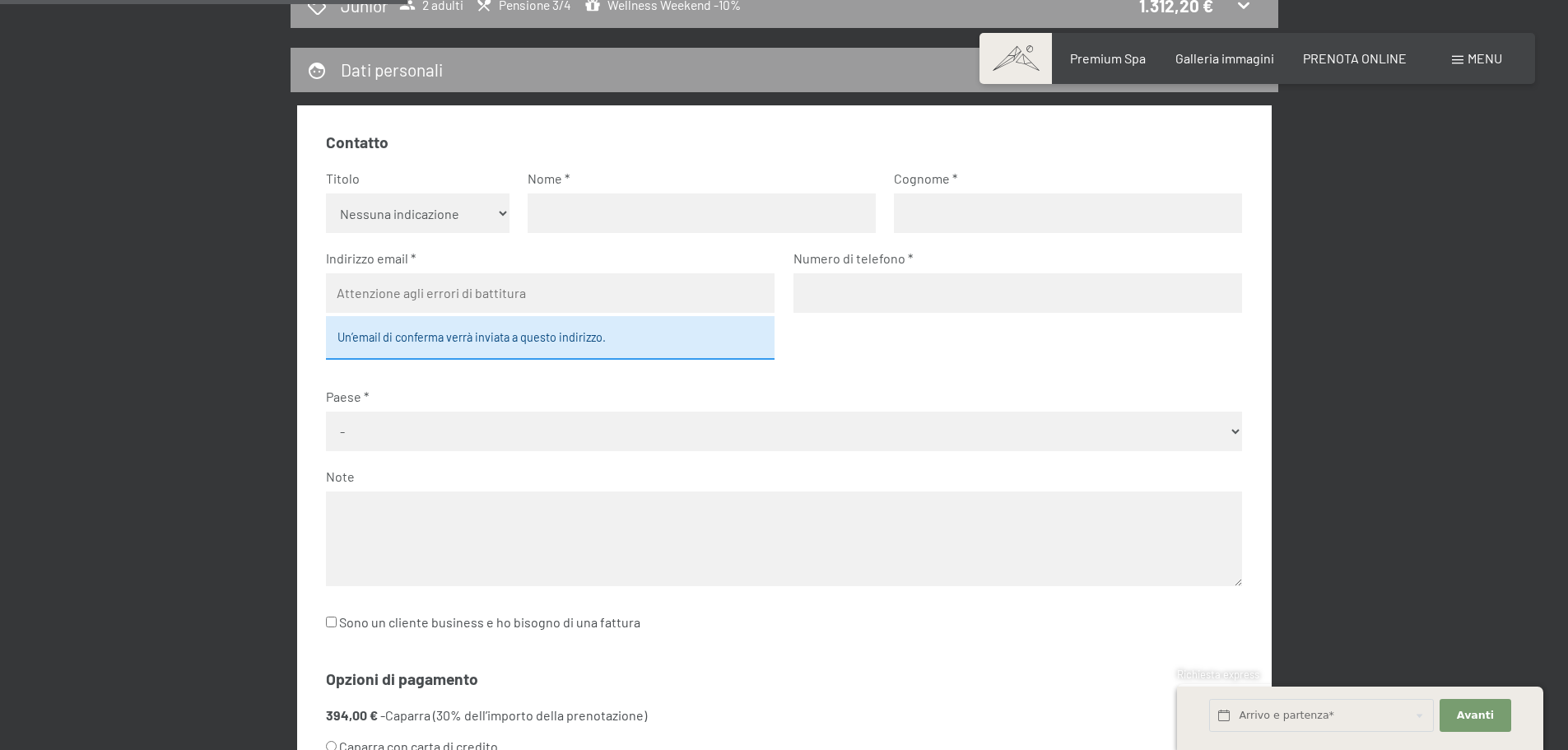
click at [450, 219] on select "Nessuna indicazione Sig.ra Sig." at bounding box center [418, 214] width 184 height 40
select select "m"
click at [326, 194] on select "Nessuna indicazione Sig.ra Sig." at bounding box center [418, 214] width 184 height 40
click at [585, 215] on input "text" at bounding box center [701, 214] width 348 height 40
type input "Michele"
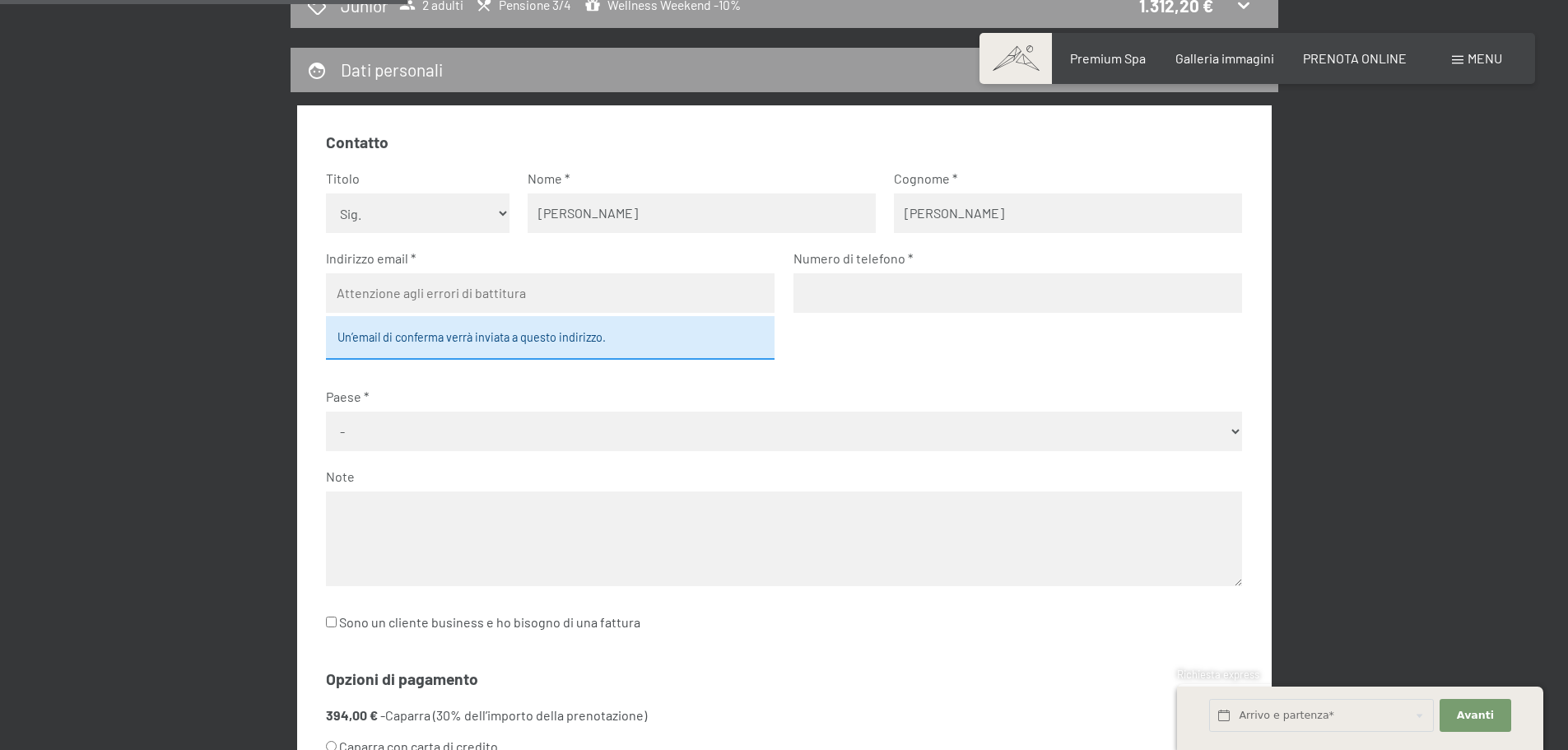
type input "Leonardi"
type input "michele@leonardi.de"
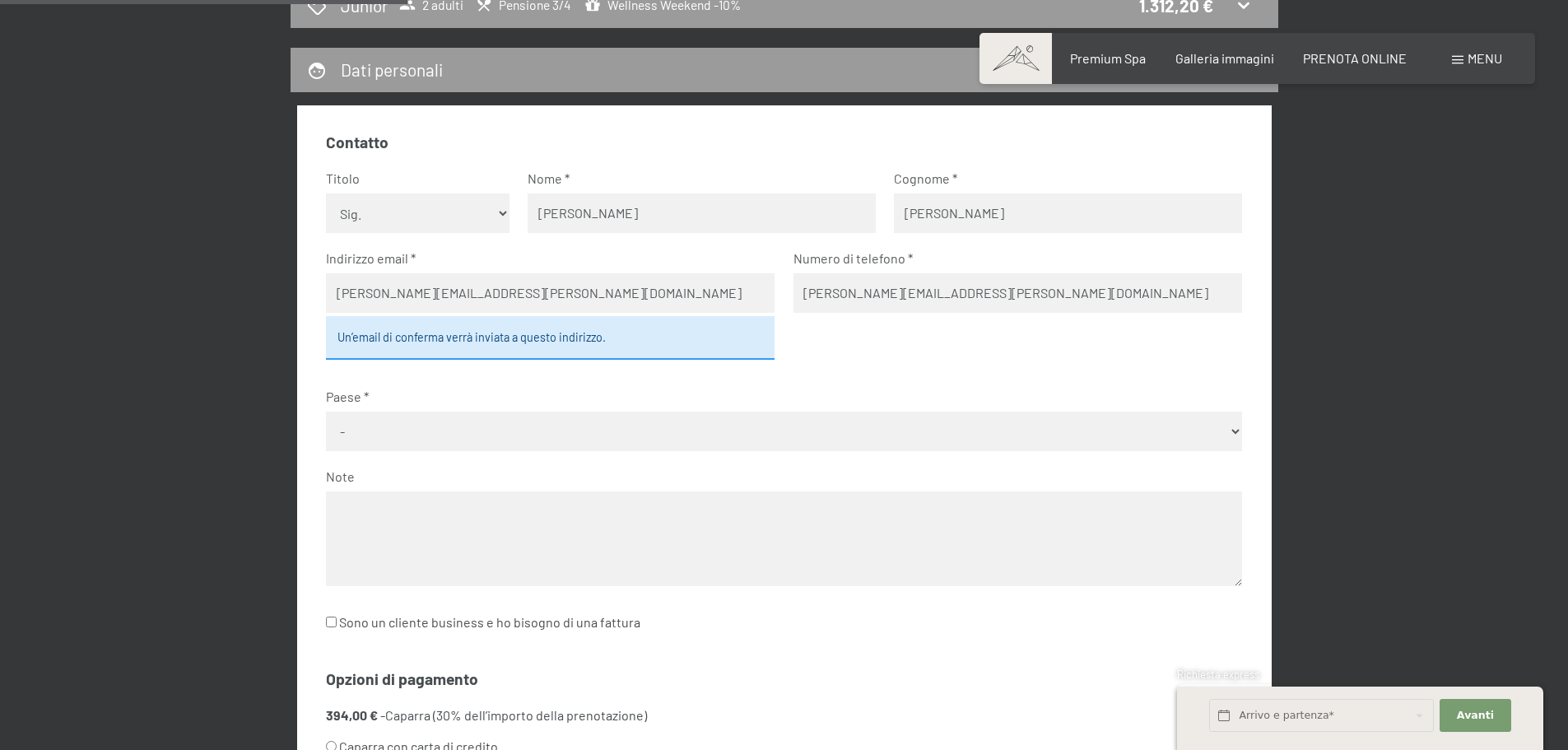
type input "michele@leonardi.de"
click at [522, 440] on select "- Germania Austria Svizzera Italia Paesi Bassi Belgio Regno Unito Rep. Ceca Pol…" at bounding box center [784, 431] width 916 height 40
select select "ITA"
click at [326, 412] on select "- Germania Austria Svizzera Italia Paesi Bassi Belgio Regno Unito Rep. Ceca Pol…" at bounding box center [784, 431] width 916 height 40
click at [429, 511] on textarea at bounding box center [784, 539] width 916 height 95
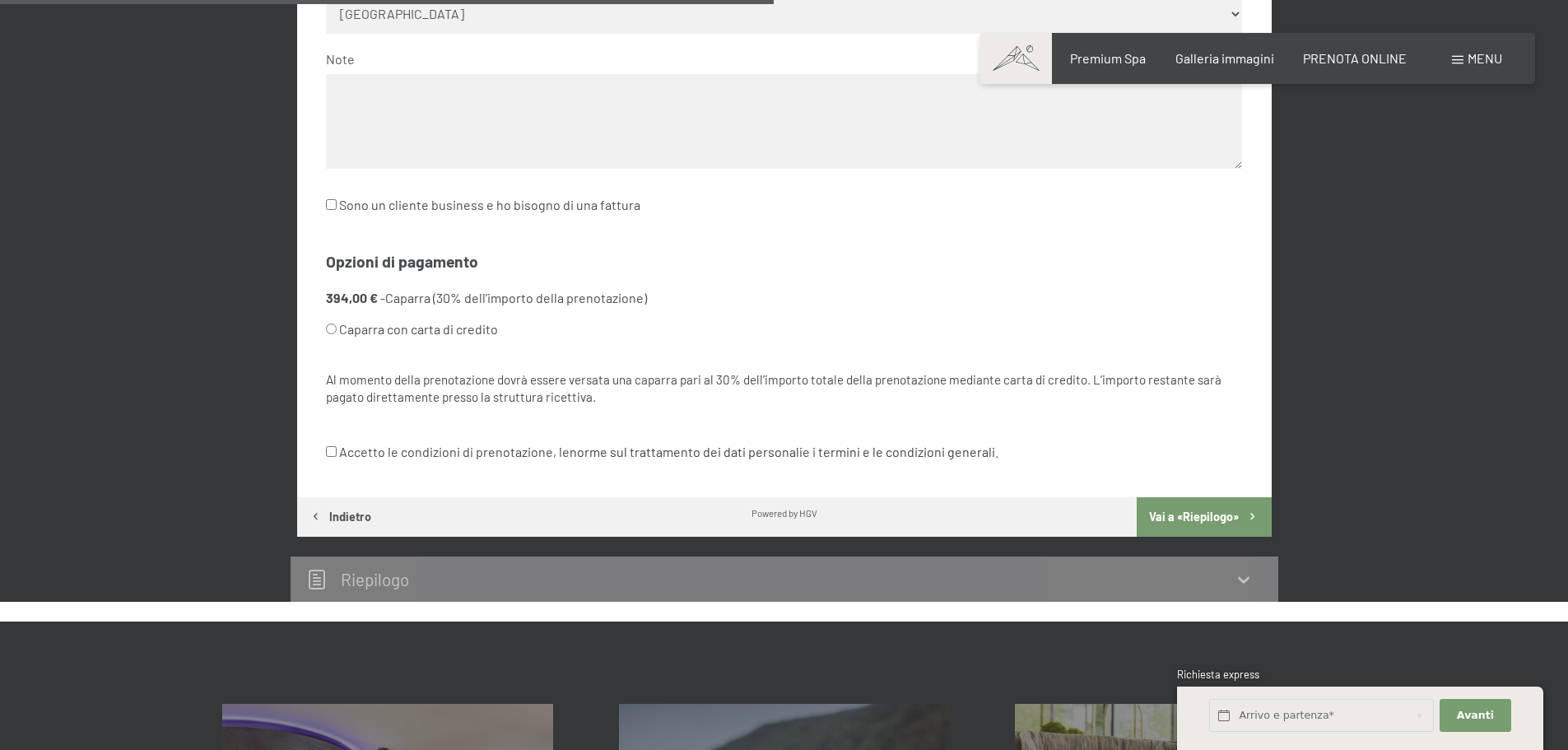
scroll to position [1153, 0]
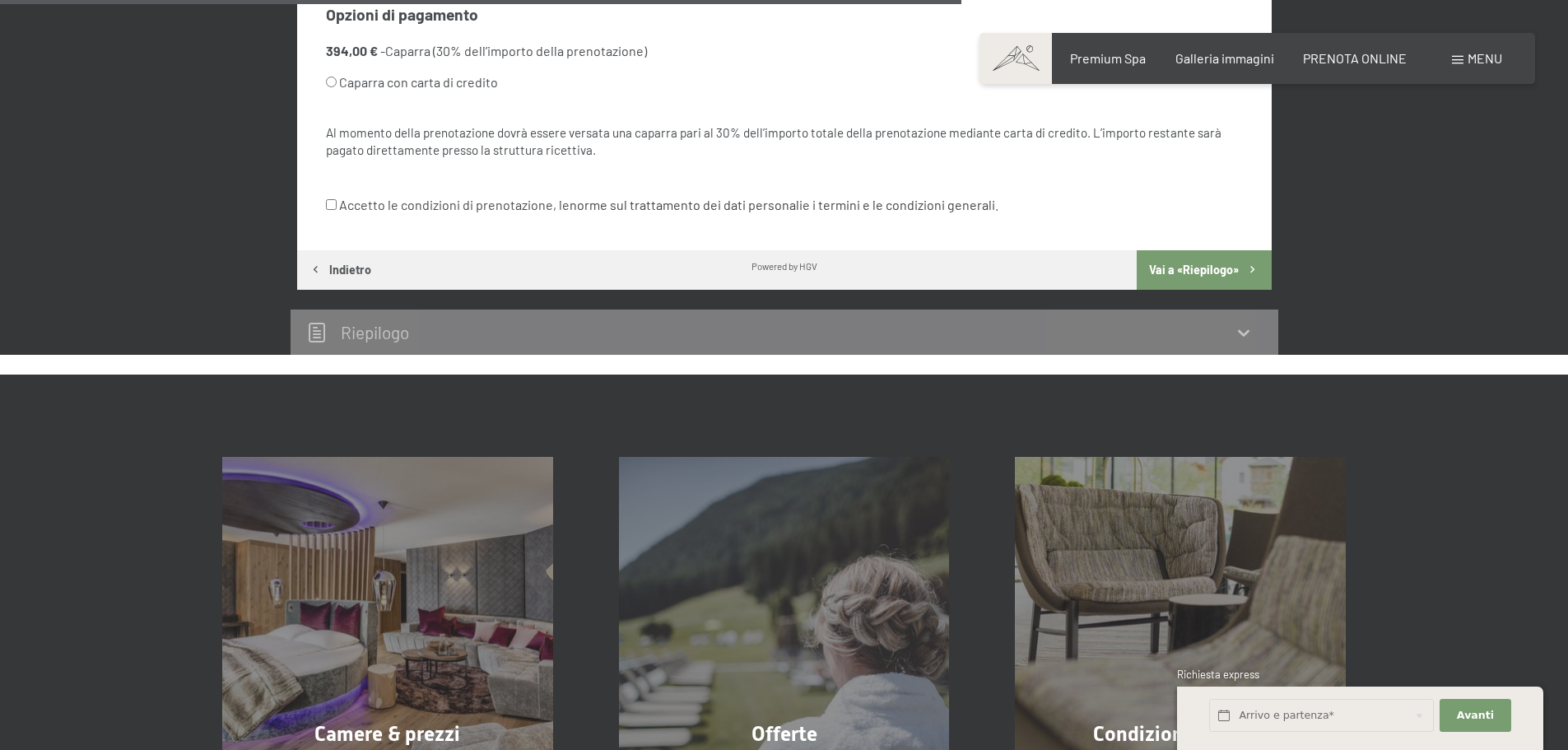
click at [1246, 334] on icon at bounding box center [1245, 332] width 12 height 7
click at [345, 270] on button "Indietro" at bounding box center [339, 270] width 86 height 40
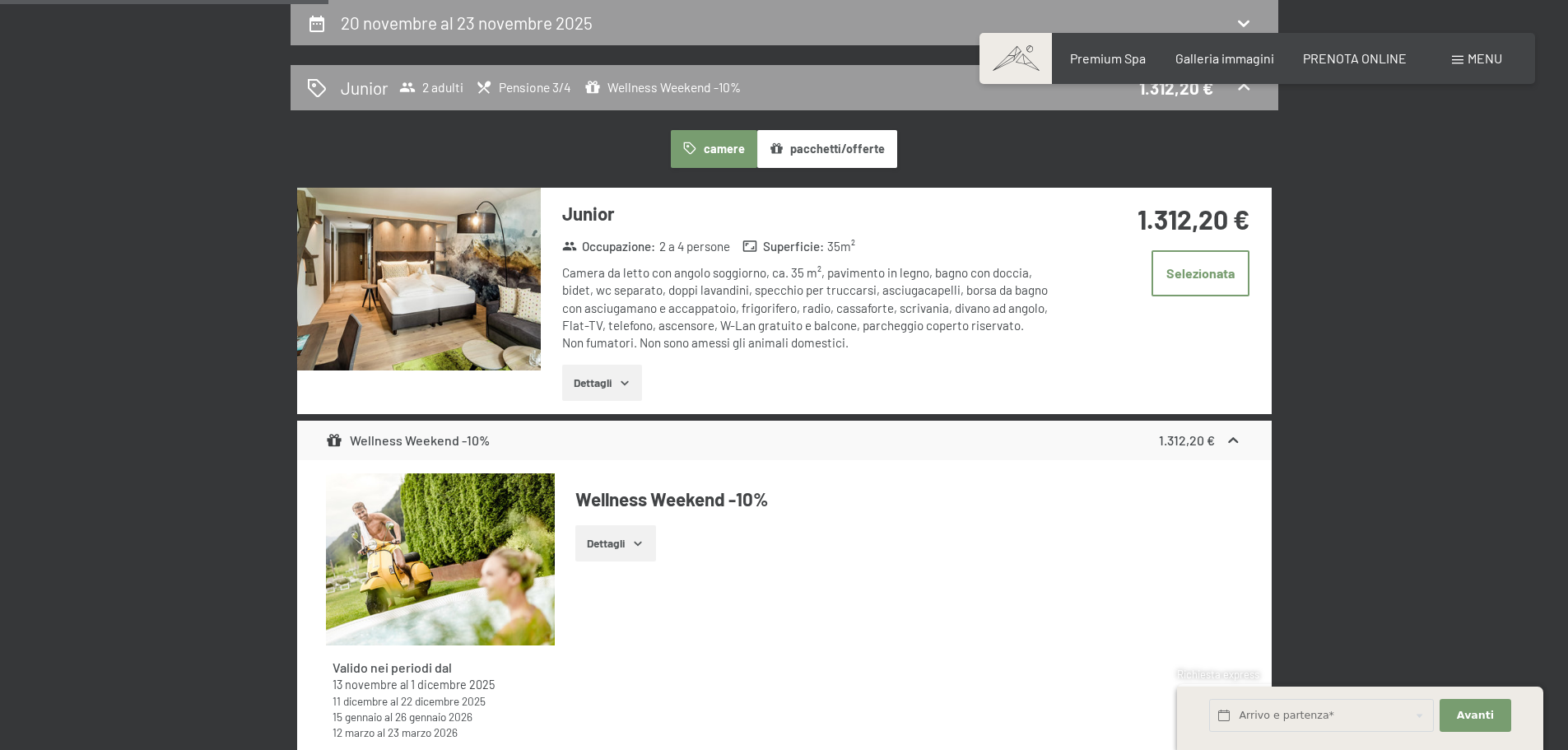
click at [603, 382] on button "Dettagli" at bounding box center [601, 383] width 80 height 37
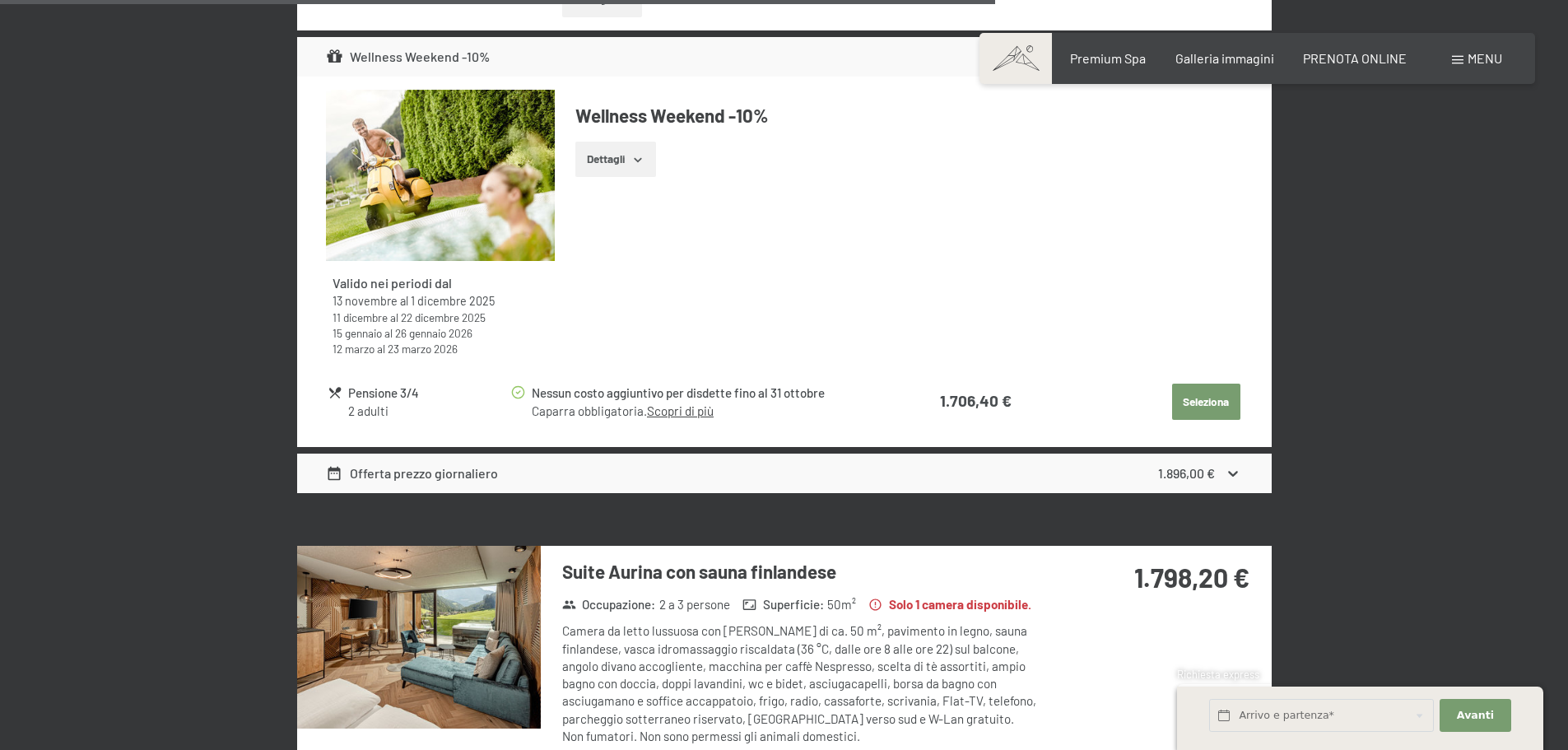
scroll to position [4863, 0]
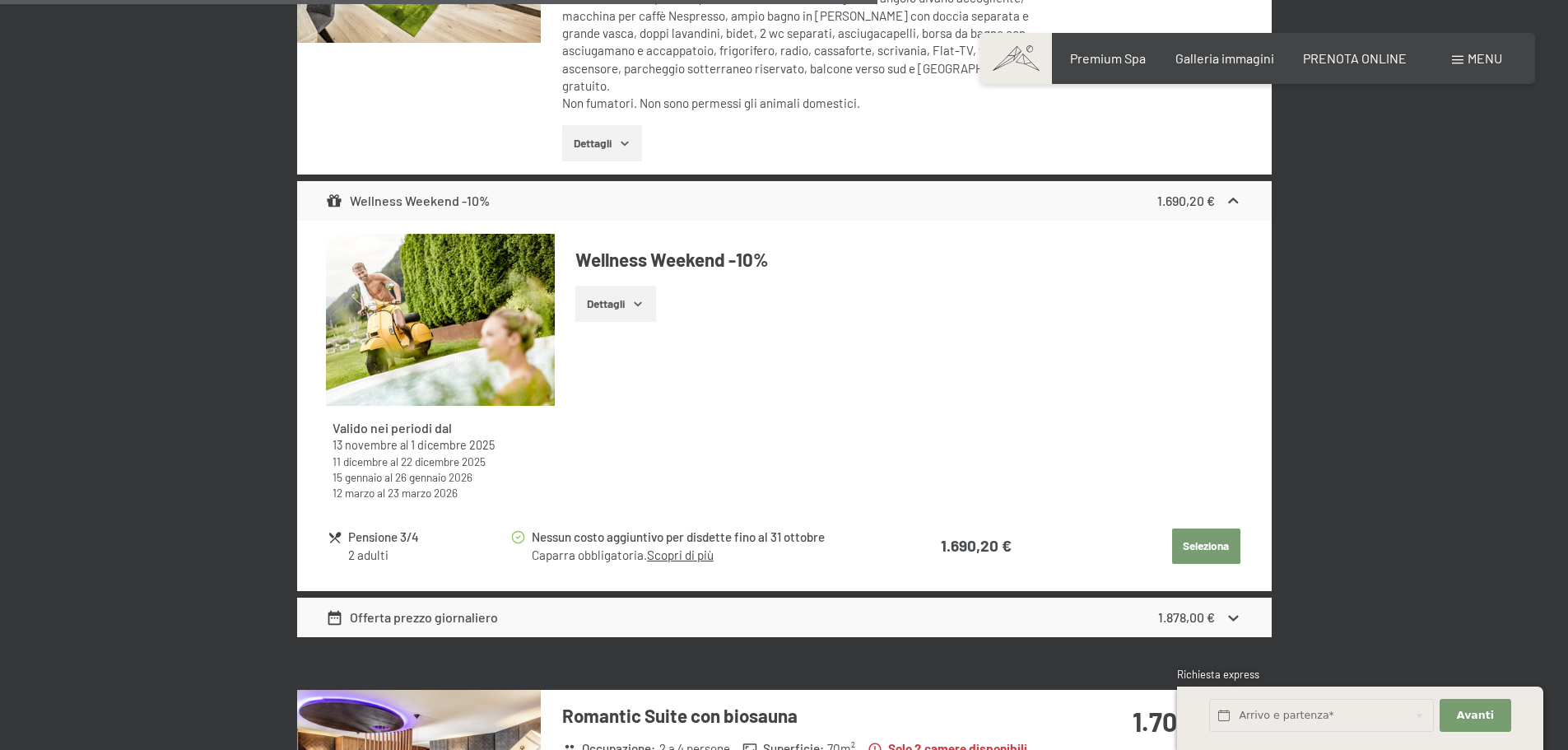
scroll to position [3710, 0]
